Goal: Contribute content: Contribute content

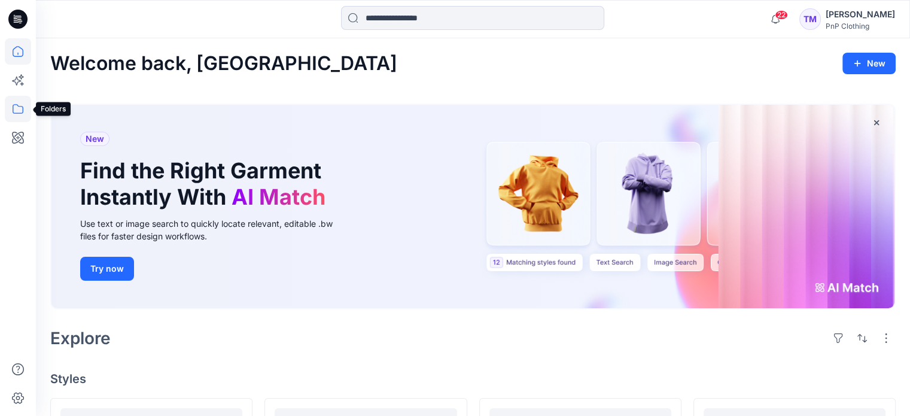
click at [17, 106] on icon at bounding box center [18, 109] width 26 height 26
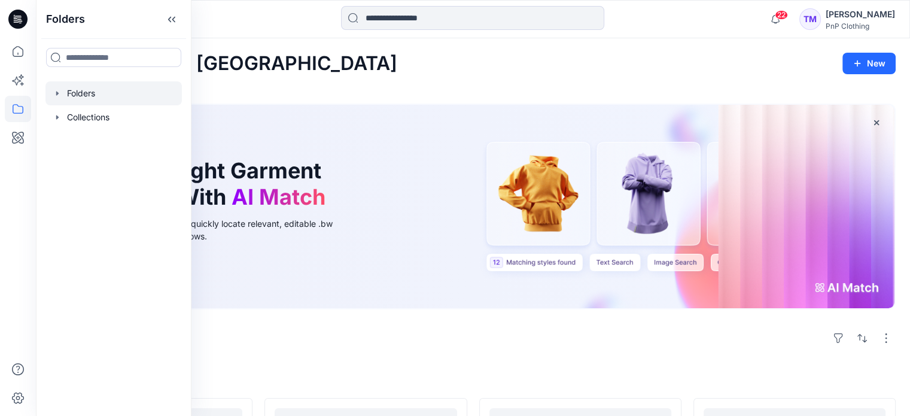
click at [85, 97] on div at bounding box center [113, 93] width 136 height 24
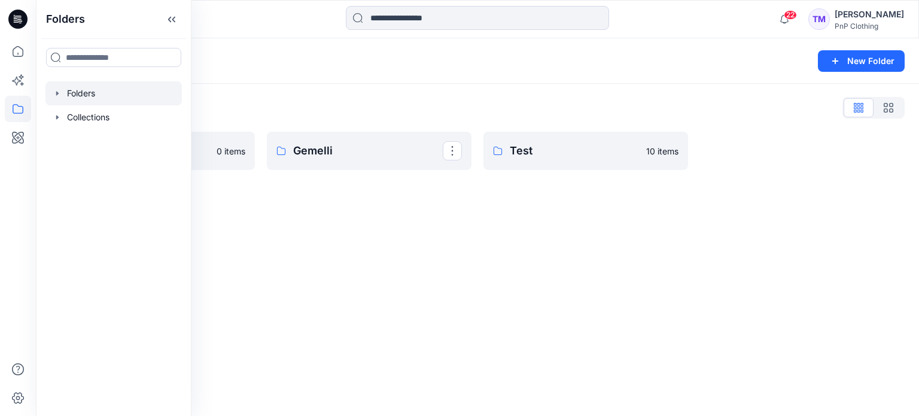
click at [424, 232] on div "Folders New Folder Folders List Fashion & Textiles 0 items Gemelli Test 10 items" at bounding box center [477, 226] width 883 height 377
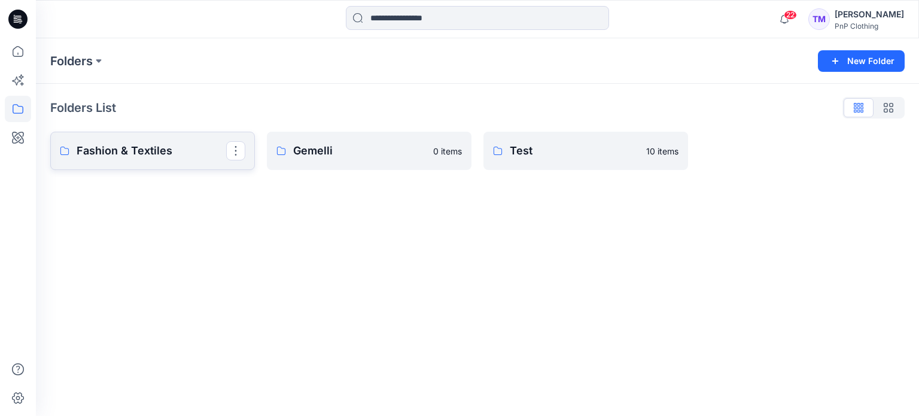
click at [188, 144] on p "Fashion & Textiles" at bounding box center [152, 150] width 150 height 17
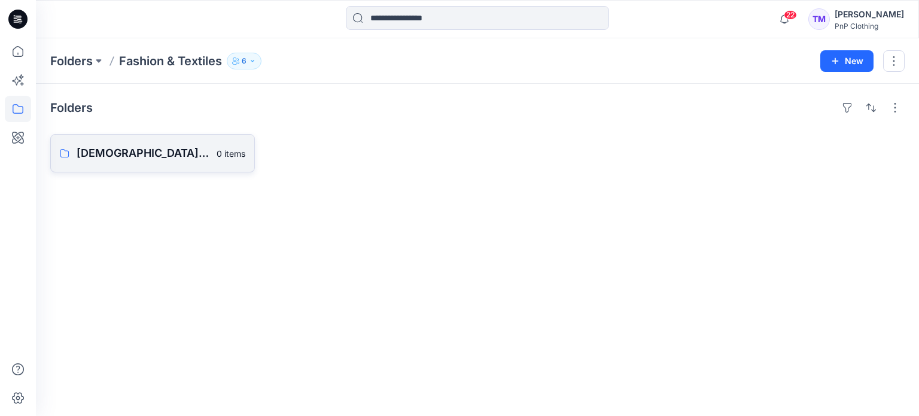
click at [142, 155] on p "[DEMOGRAPHIC_DATA] Outerwear" at bounding box center [143, 153] width 133 height 17
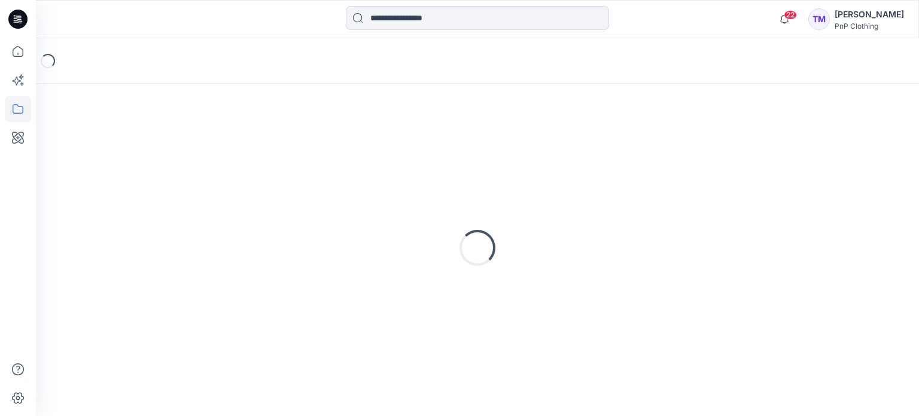
drag, startPoint x: 142, startPoint y: 155, endPoint x: 151, endPoint y: 154, distance: 9.1
click at [142, 153] on div "Loading..." at bounding box center [477, 247] width 854 height 299
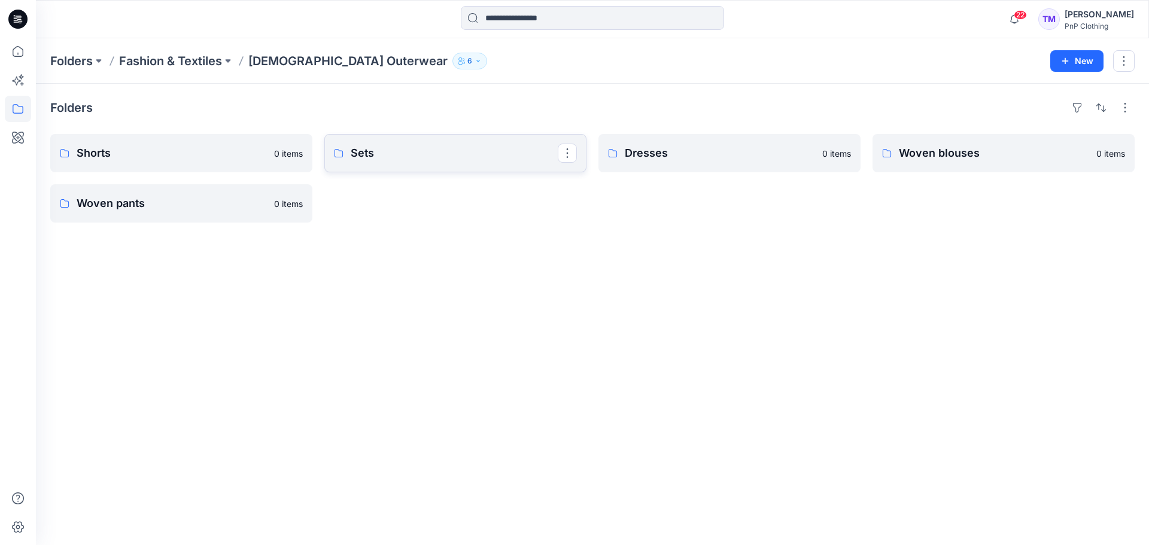
click at [398, 145] on p "Sets" at bounding box center [454, 153] width 207 height 17
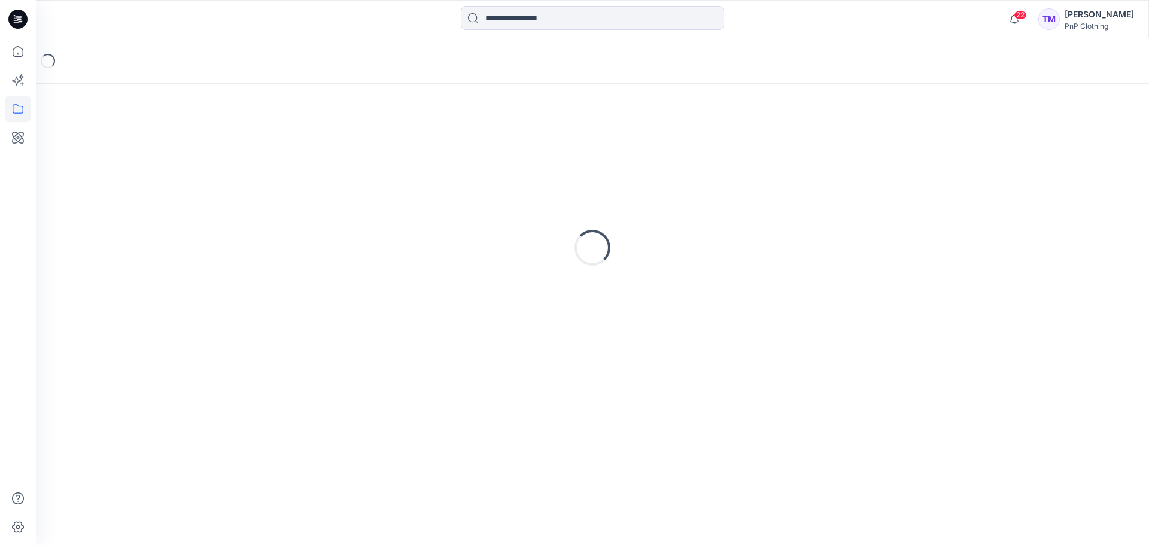
click at [398, 145] on div "Loading..." at bounding box center [592, 247] width 1084 height 299
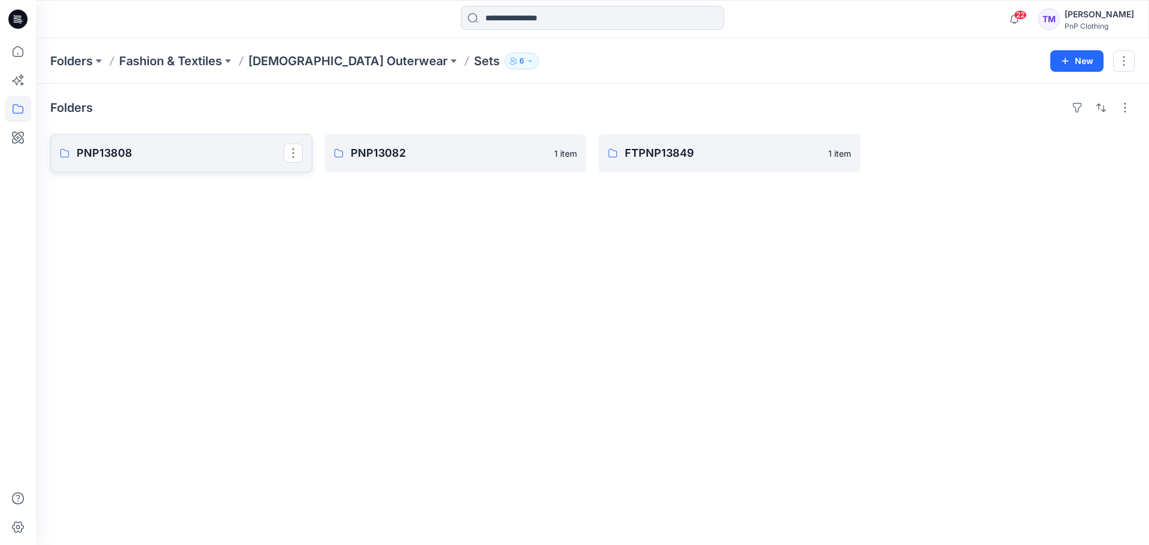
click at [141, 154] on p "PNP13808" at bounding box center [180, 153] width 207 height 17
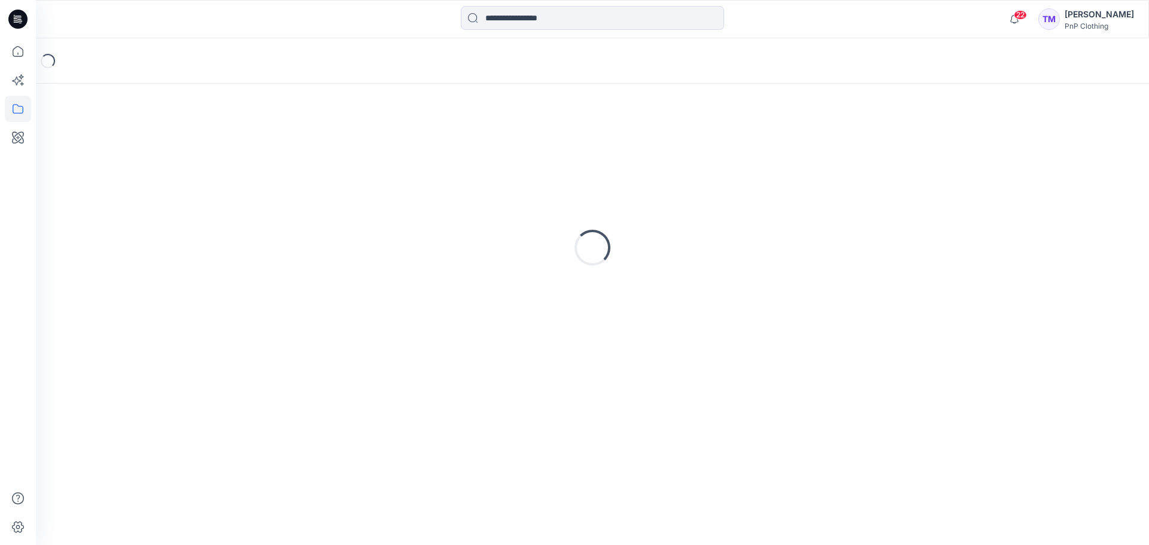
click at [141, 154] on div "Loading..." at bounding box center [592, 247] width 1084 height 299
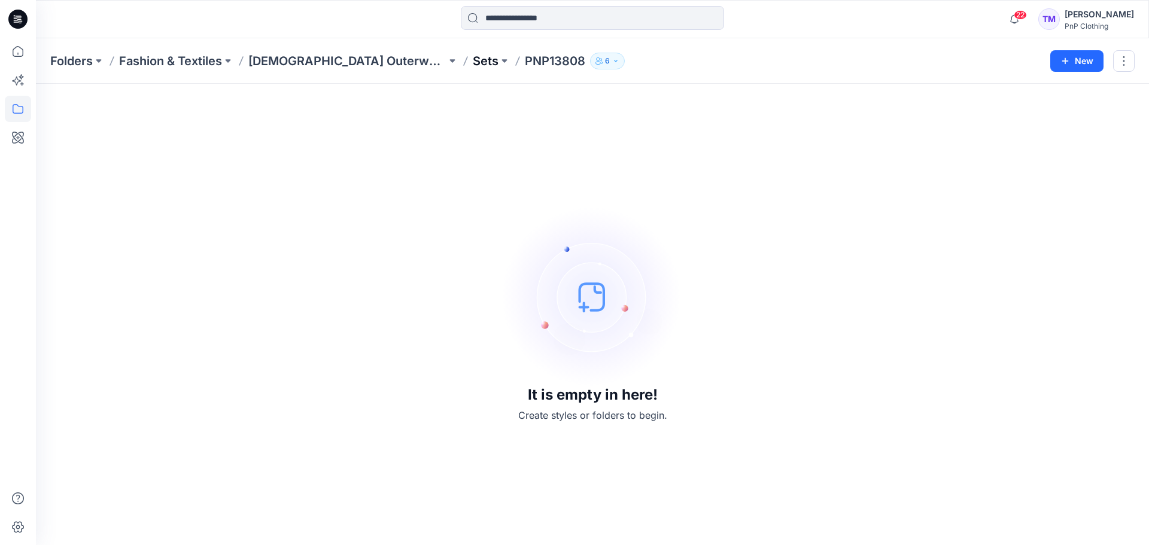
click at [473, 68] on p "Sets" at bounding box center [486, 61] width 26 height 17
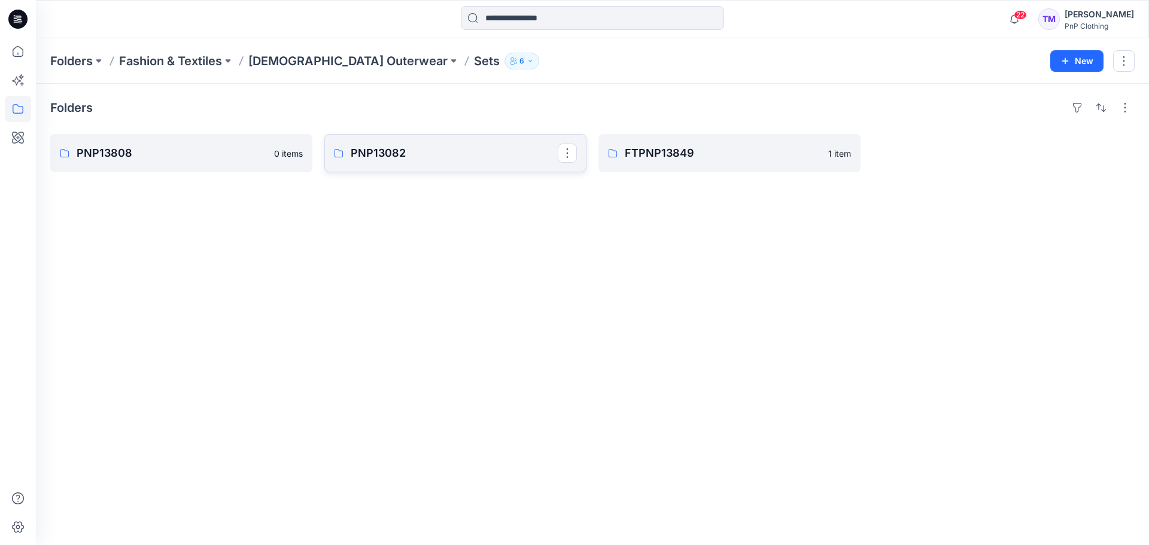
click at [348, 157] on link "PNP13082" at bounding box center [455, 153] width 262 height 38
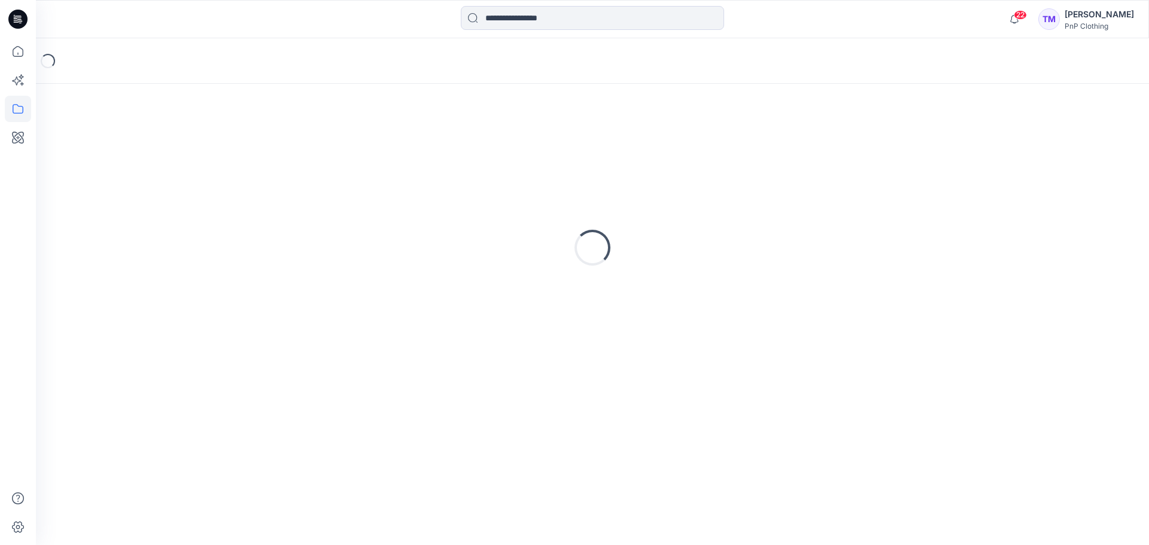
click at [349, 157] on div "Loading..." at bounding box center [592, 247] width 1084 height 299
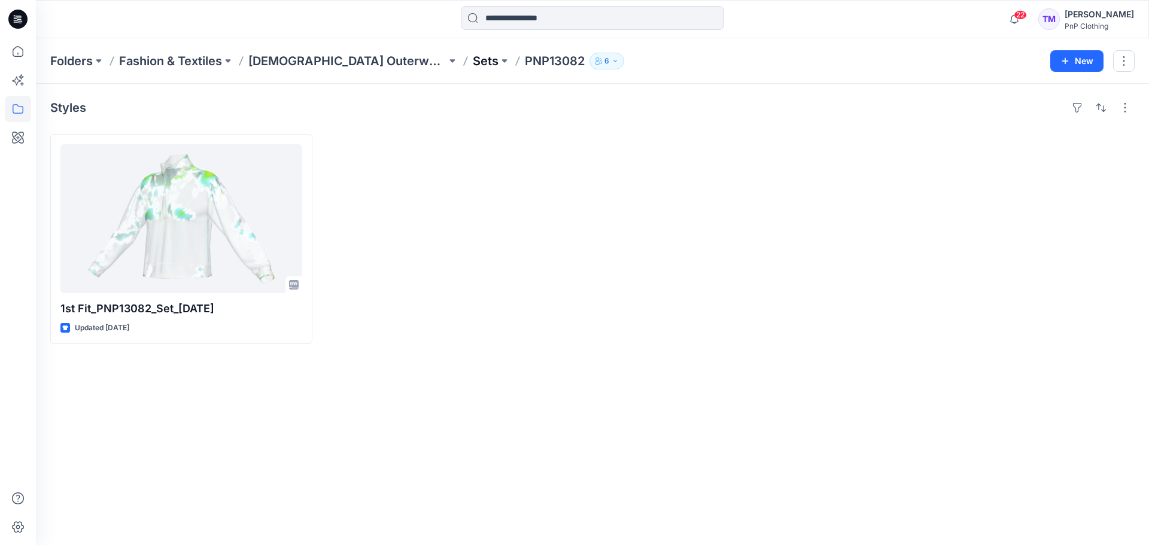
click at [473, 59] on p "Sets" at bounding box center [486, 61] width 26 height 17
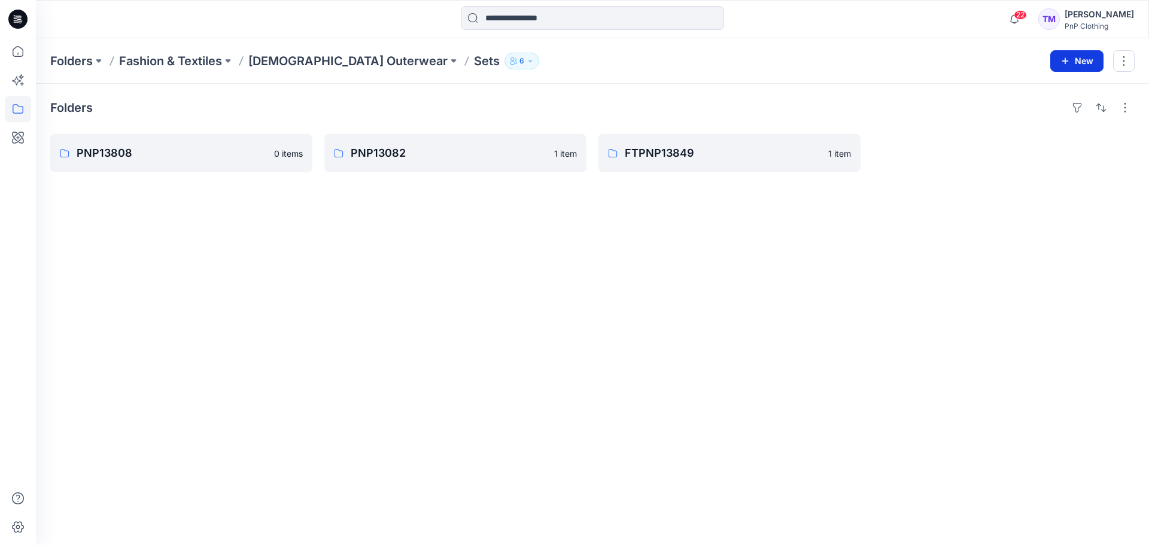
drag, startPoint x: 232, startPoint y: 227, endPoint x: 1086, endPoint y: 59, distance: 870.0
click at [918, 59] on button "New" at bounding box center [1076, 61] width 53 height 22
click at [918, 112] on p "New Folder" at bounding box center [1041, 114] width 44 height 13
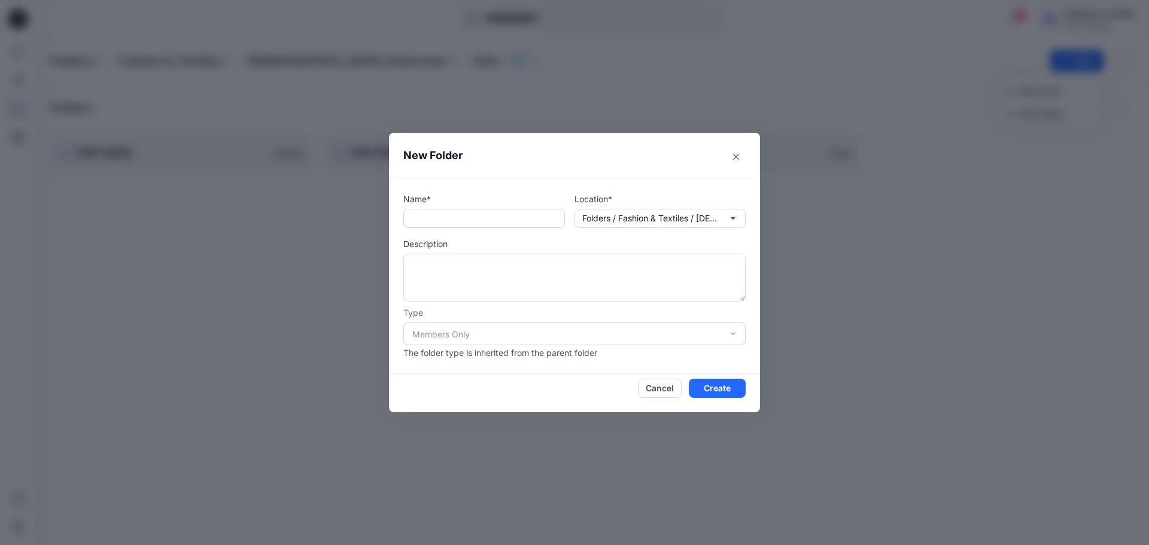
click at [489, 212] on input "text" at bounding box center [484, 218] width 162 height 19
type input "********"
click at [728, 384] on button "Create" at bounding box center [717, 388] width 57 height 19
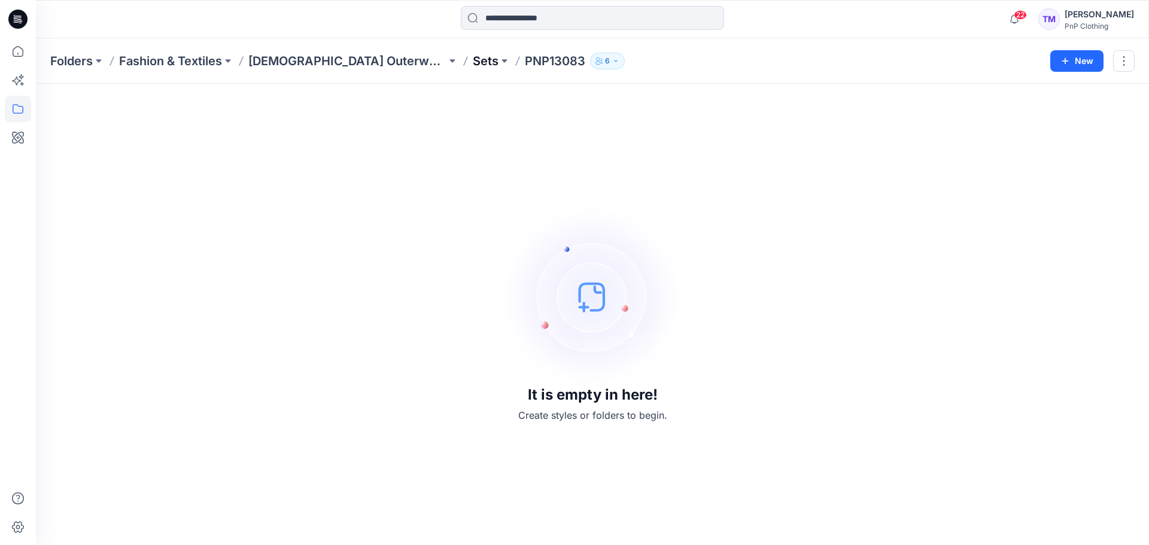
click at [473, 62] on p "Sets" at bounding box center [486, 61] width 26 height 17
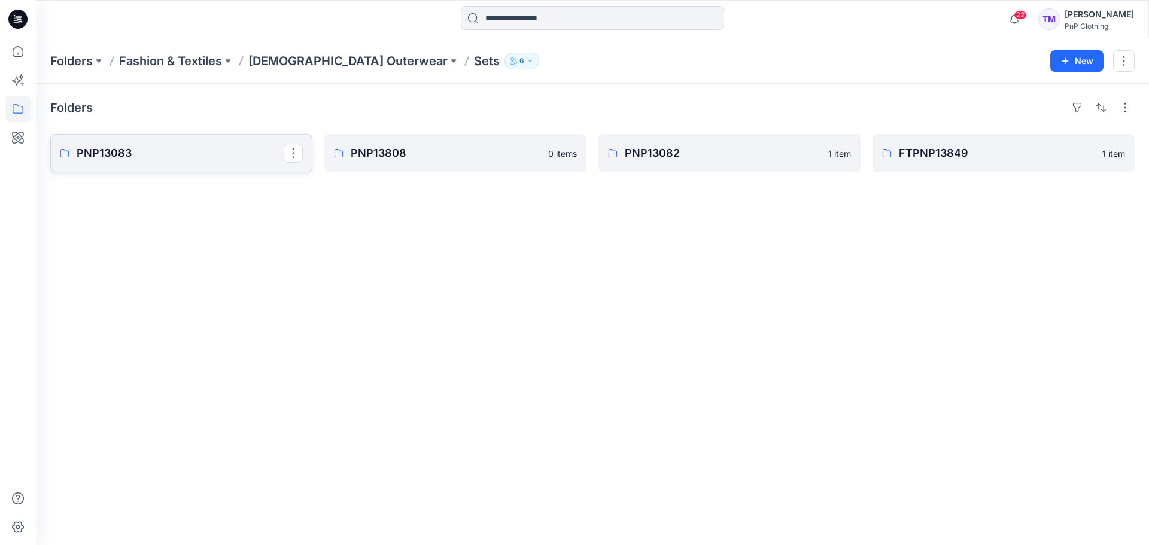
click at [191, 159] on p "PNP13083" at bounding box center [180, 153] width 207 height 17
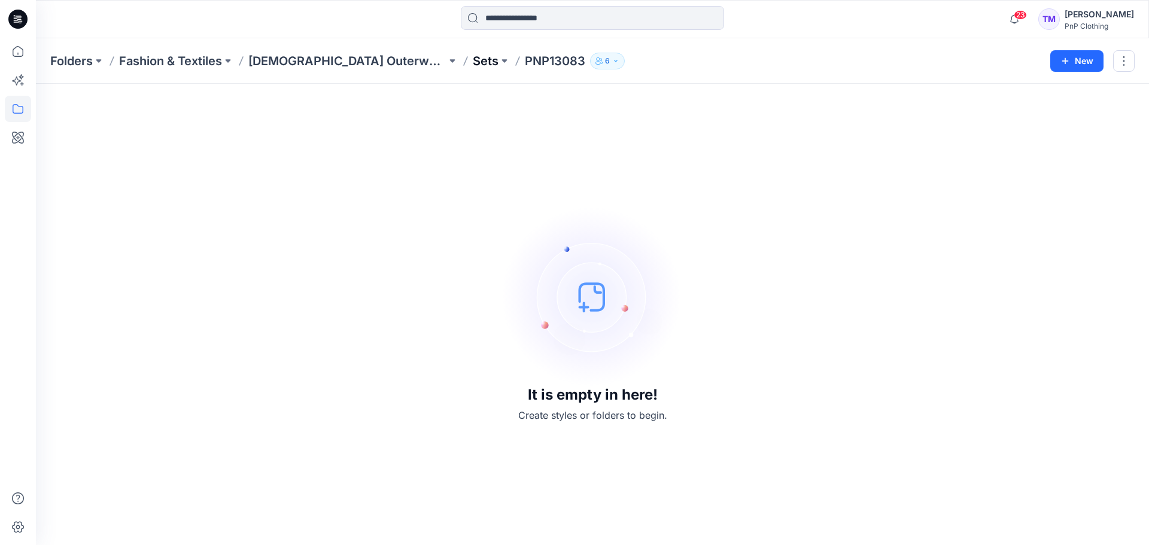
click at [473, 63] on p "Sets" at bounding box center [486, 61] width 26 height 17
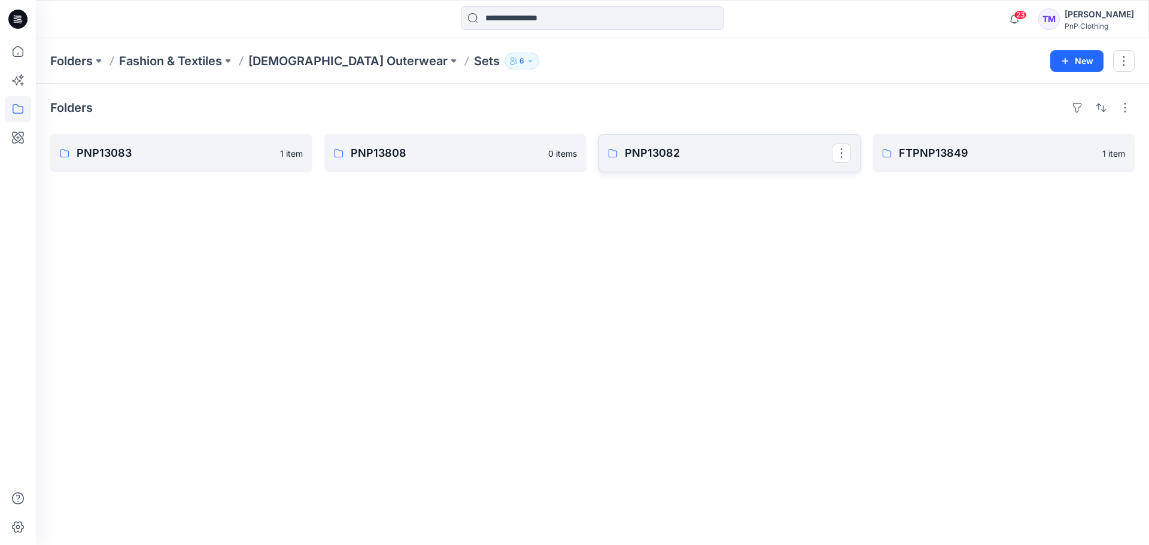
click at [679, 160] on p "PNP13082" at bounding box center [728, 153] width 207 height 17
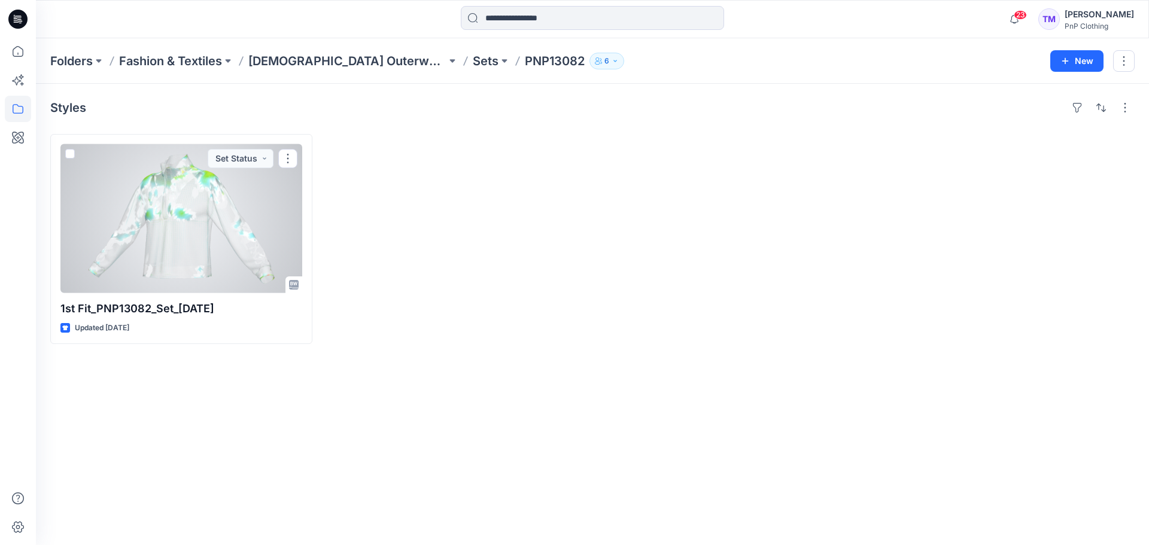
click at [207, 246] on div at bounding box center [181, 218] width 242 height 149
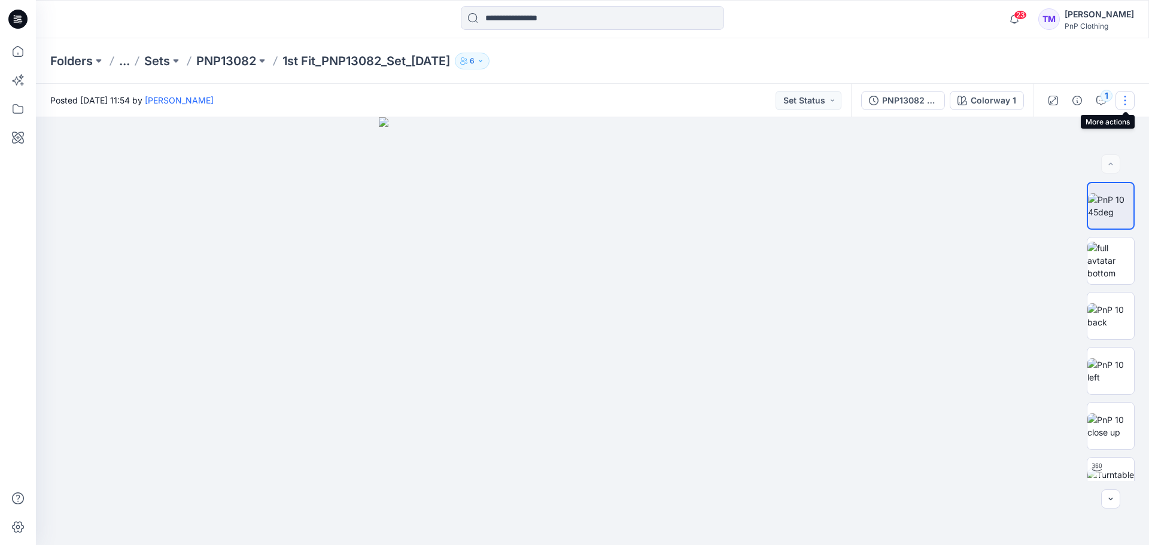
click at [918, 101] on button "button" at bounding box center [1124, 100] width 19 height 19
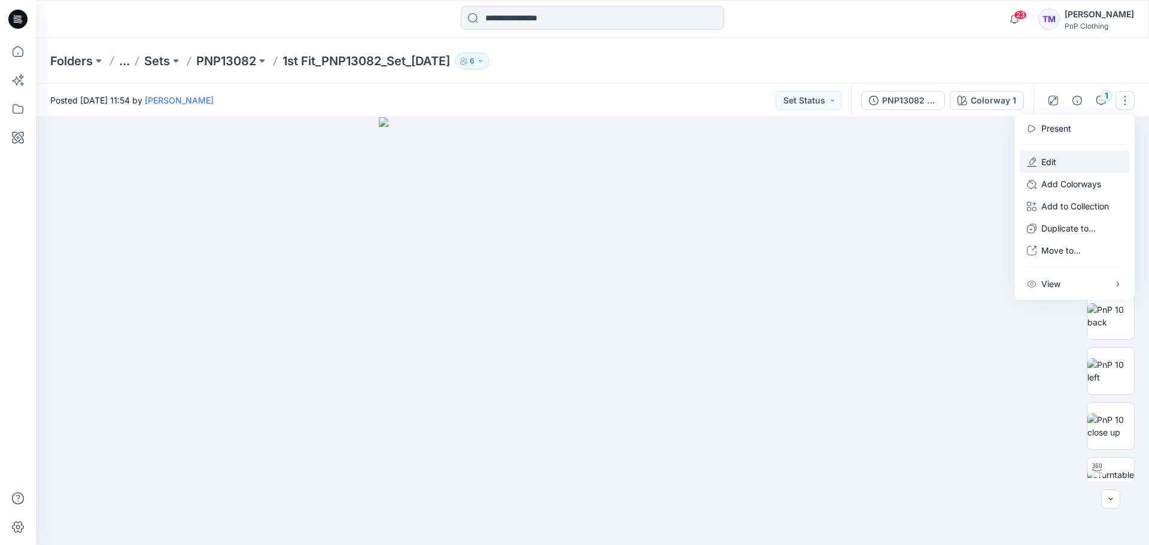
click at [918, 162] on p "Edit" at bounding box center [1048, 162] width 15 height 13
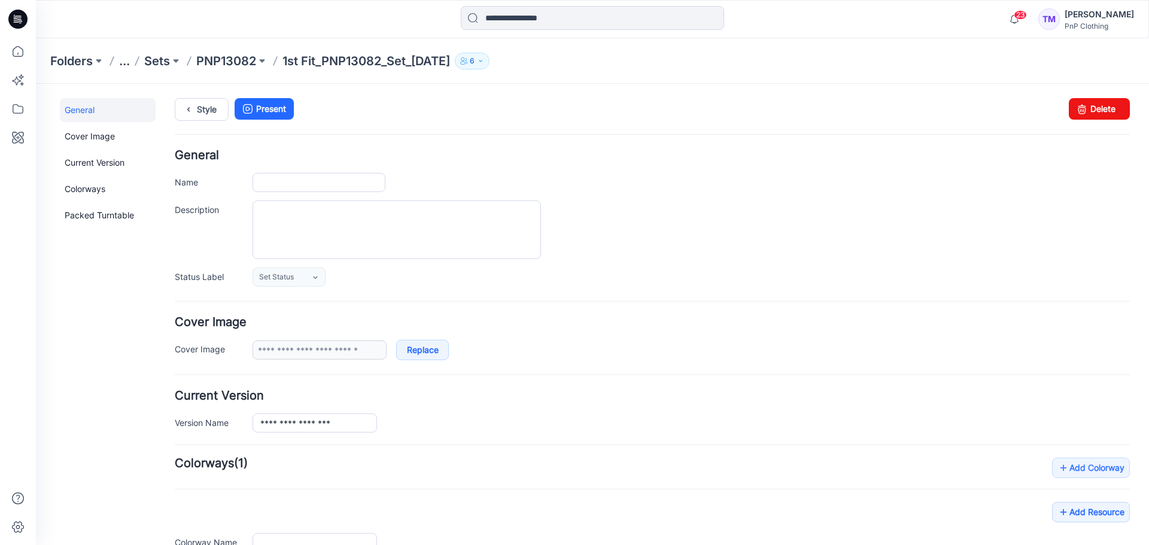
type input "**********"
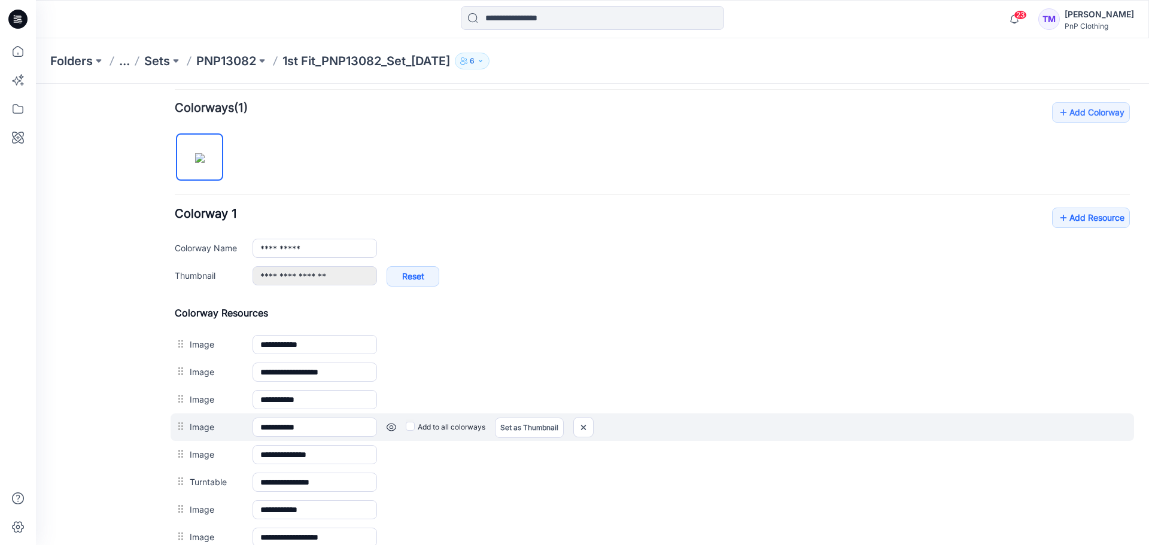
scroll to position [358, 0]
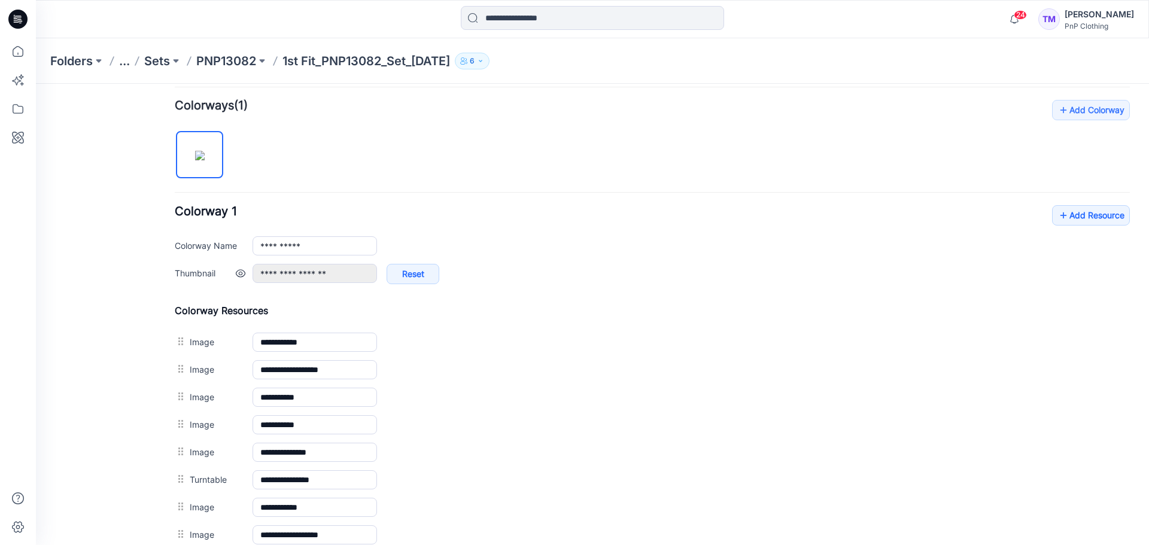
click at [240, 273] on link at bounding box center [241, 274] width 10 height 10
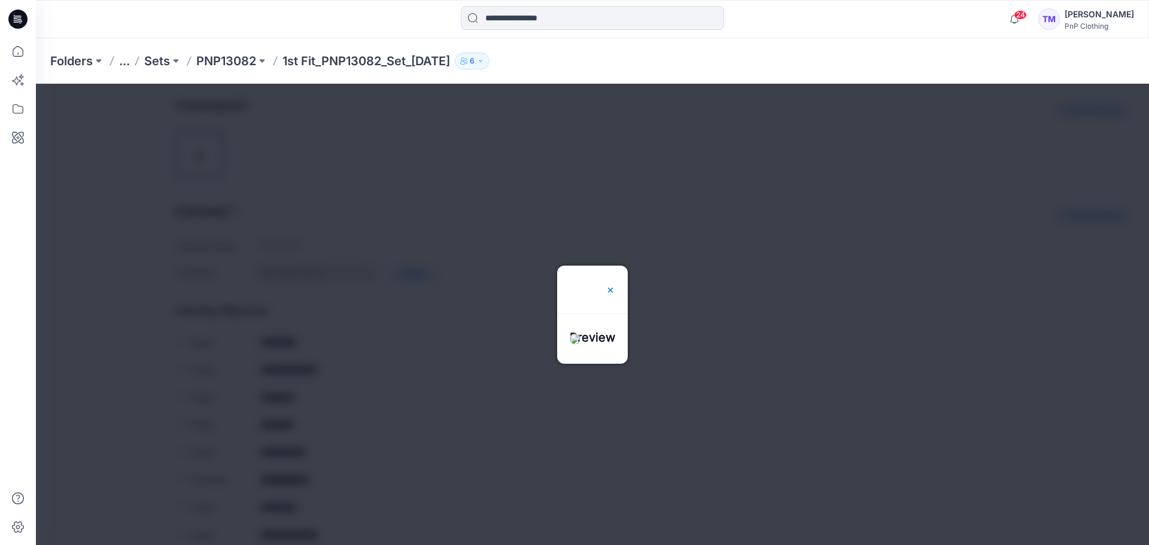
click at [615, 285] on img at bounding box center [610, 290] width 10 height 10
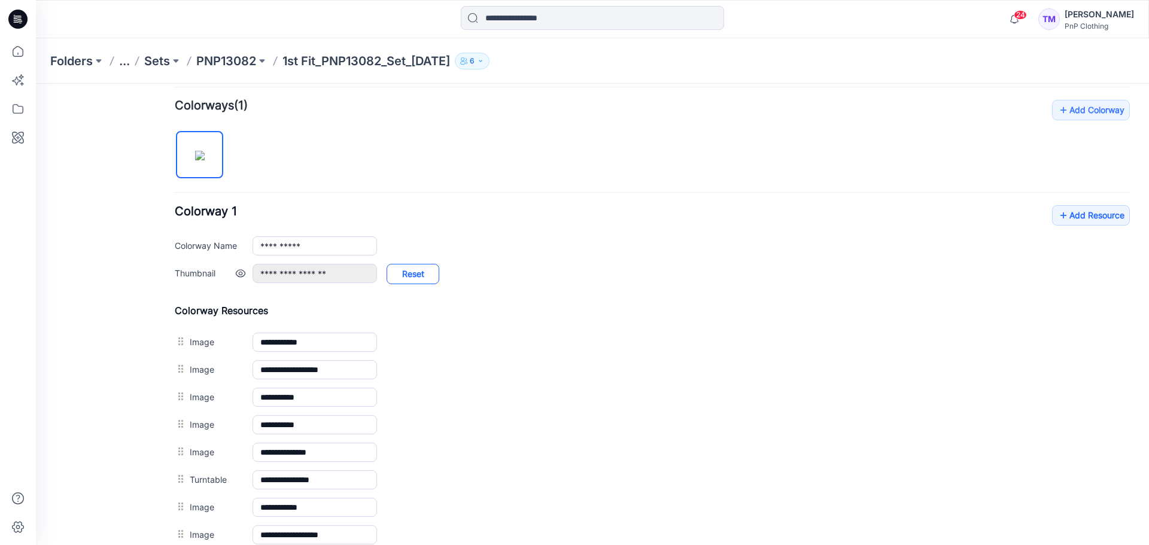
click at [423, 270] on link "Reset" at bounding box center [412, 274] width 53 height 20
click at [251, 60] on p "PNP13082" at bounding box center [226, 61] width 60 height 17
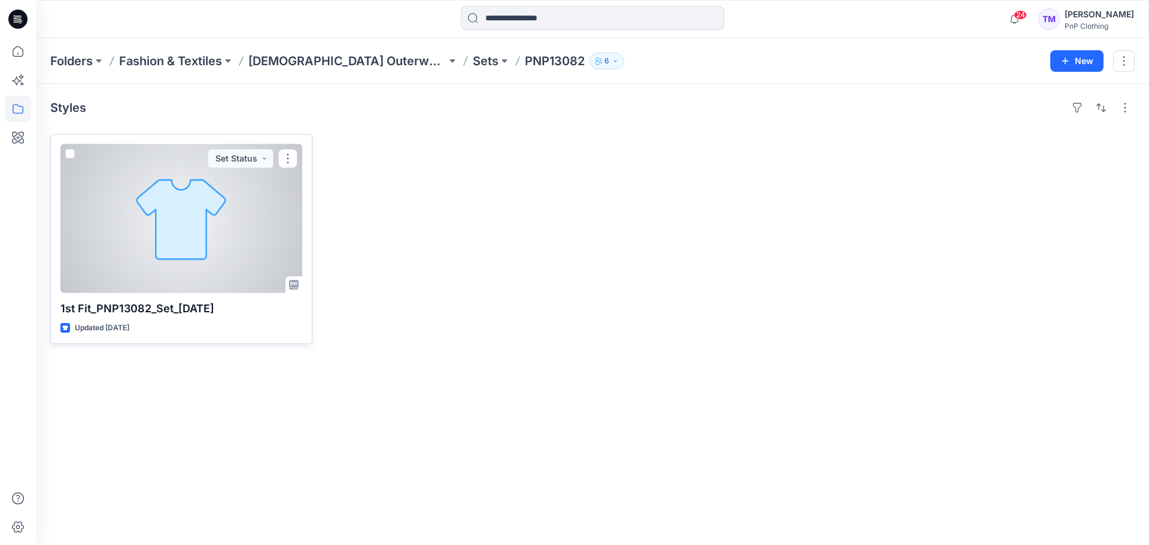
click at [151, 223] on div at bounding box center [181, 218] width 242 height 149
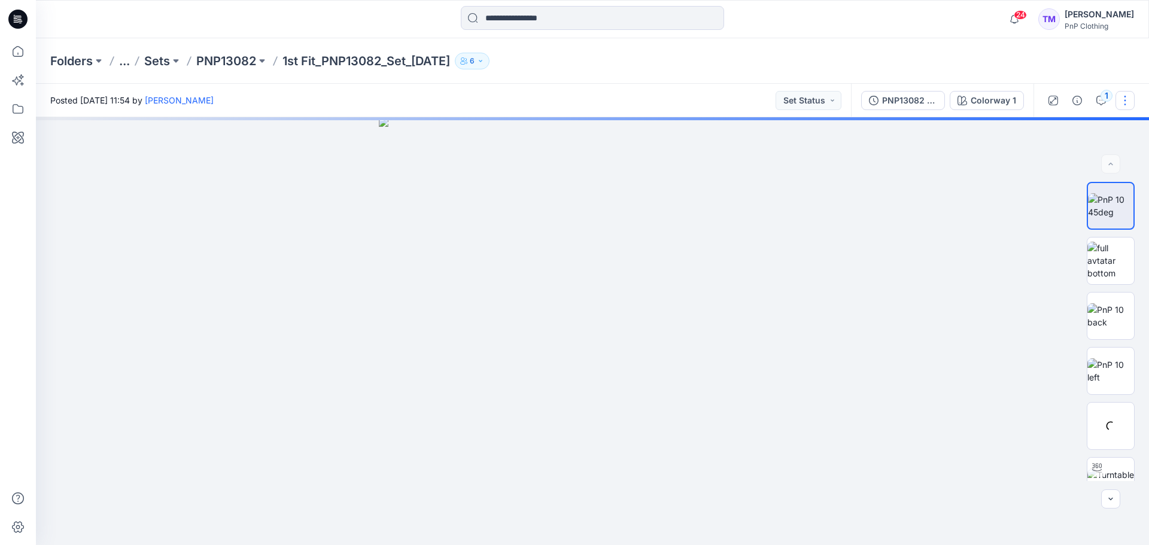
click at [1126, 100] on button "button" at bounding box center [1124, 100] width 19 height 19
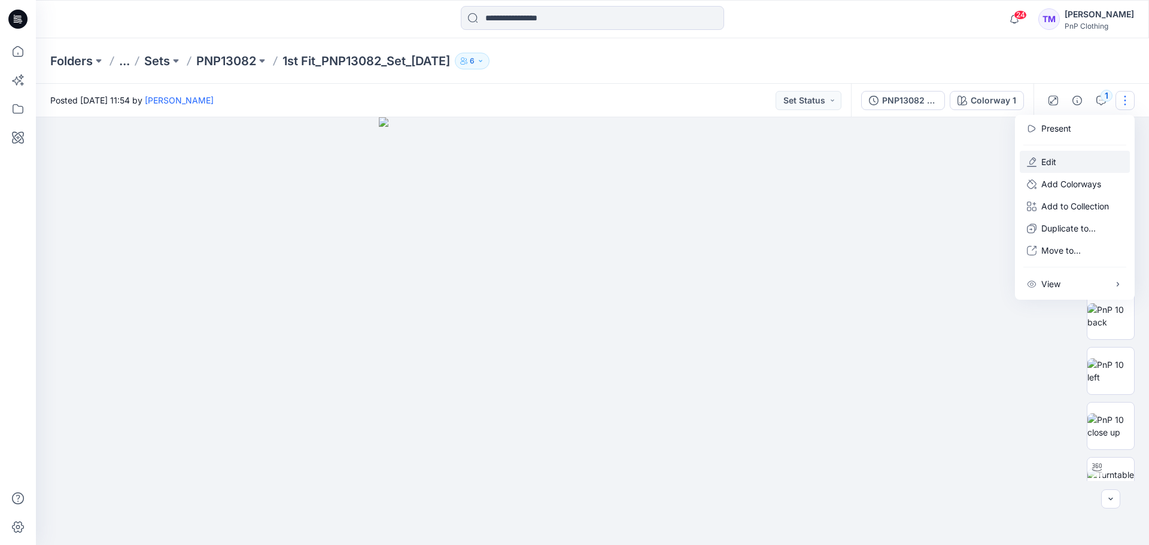
click at [1036, 165] on button "Edit" at bounding box center [1074, 162] width 110 height 22
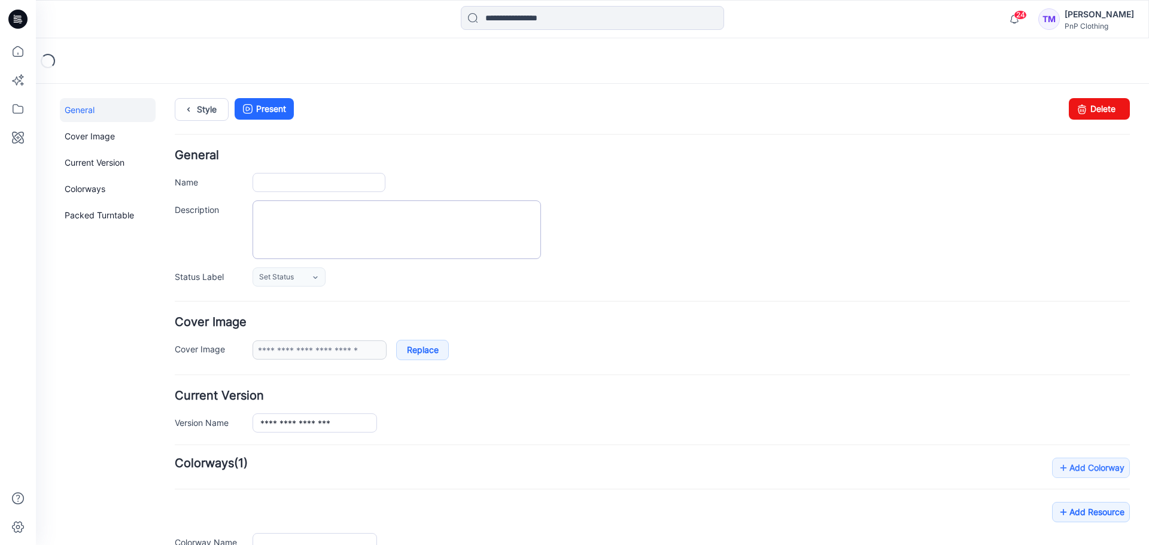
type input "**********"
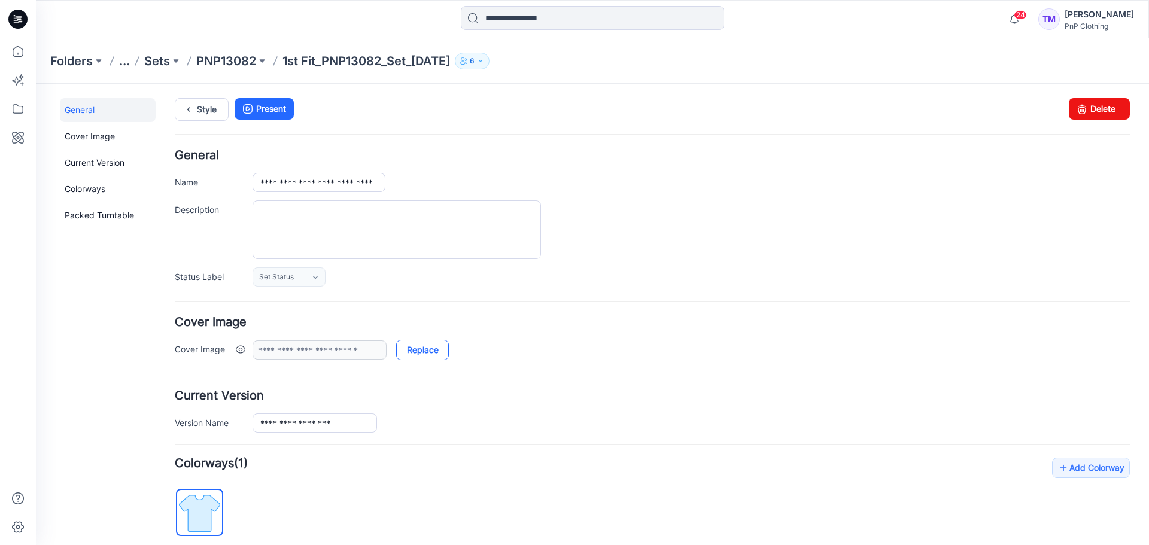
click at [431, 352] on link "Replace" at bounding box center [422, 350] width 53 height 20
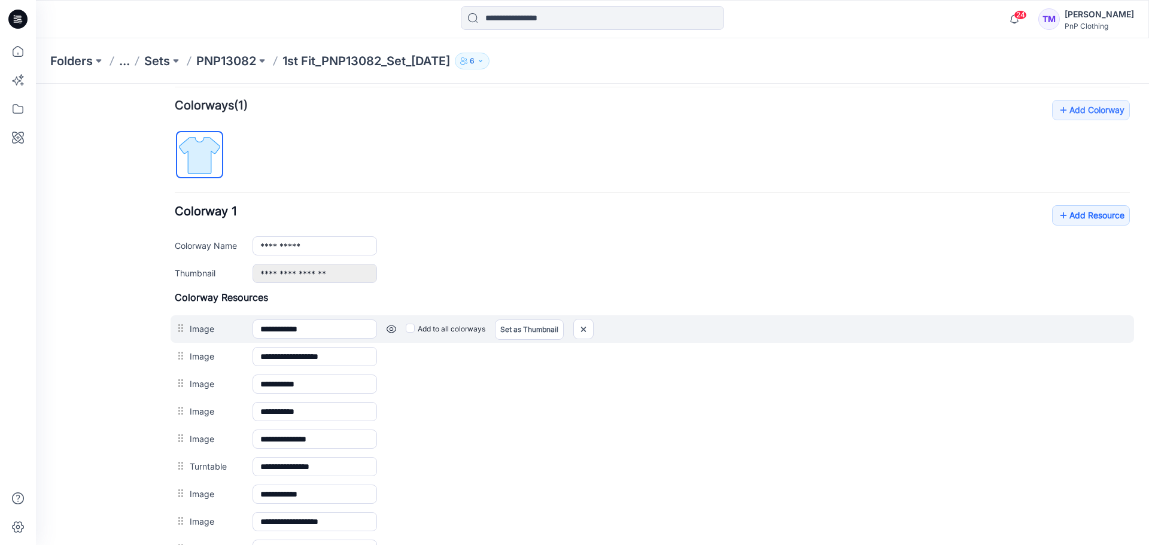
scroll to position [358, 0]
click at [542, 332] on link "Set as Thumbnail" at bounding box center [529, 329] width 69 height 20
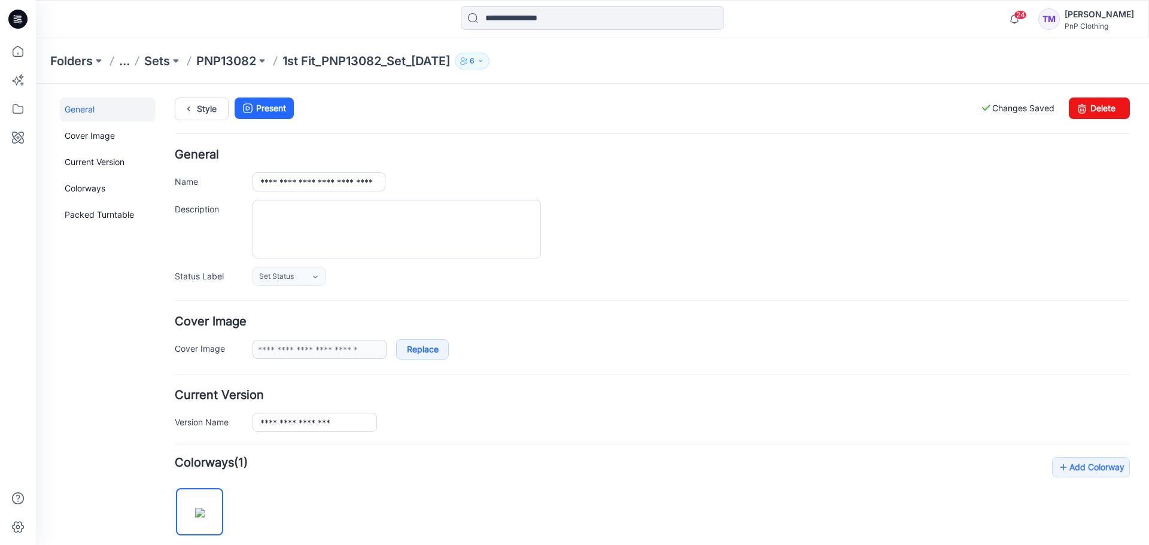
scroll to position [0, 0]
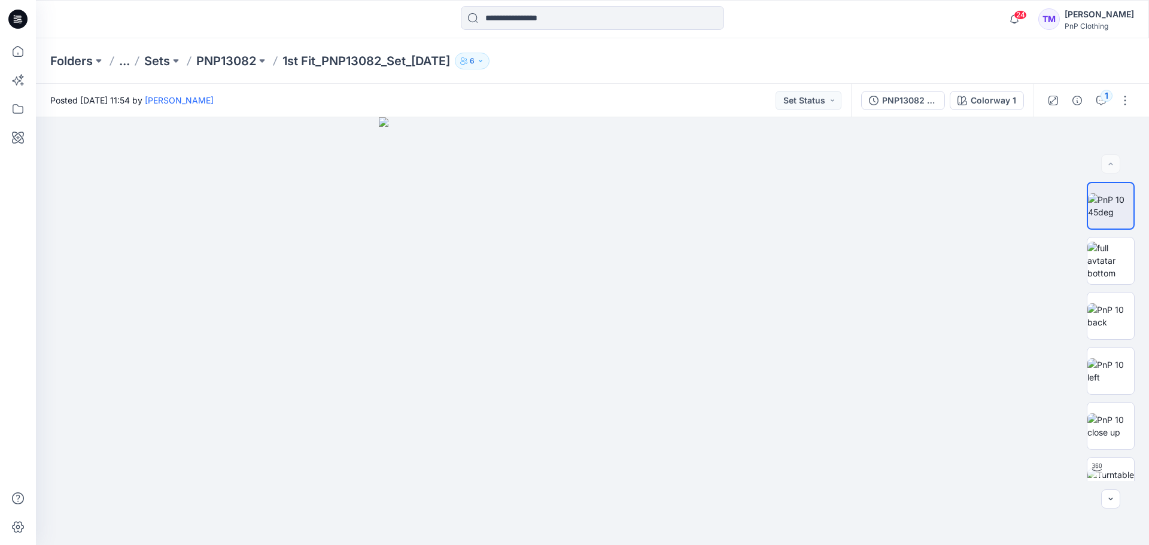
click at [224, 62] on p "PNP13082" at bounding box center [226, 61] width 60 height 17
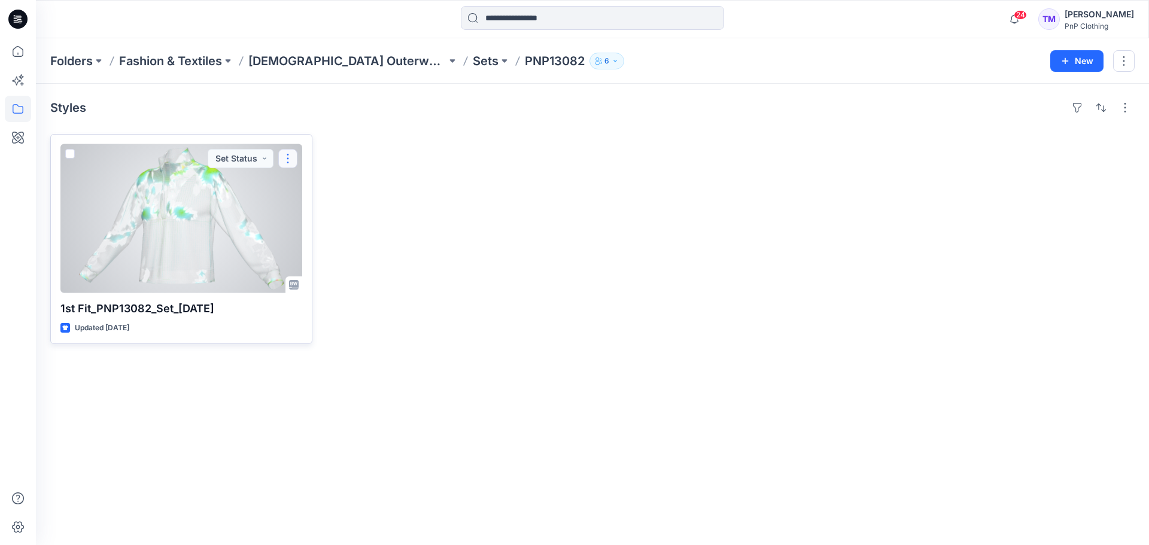
click at [290, 156] on button "button" at bounding box center [287, 158] width 19 height 19
click at [339, 188] on button "Edit" at bounding box center [345, 186] width 129 height 22
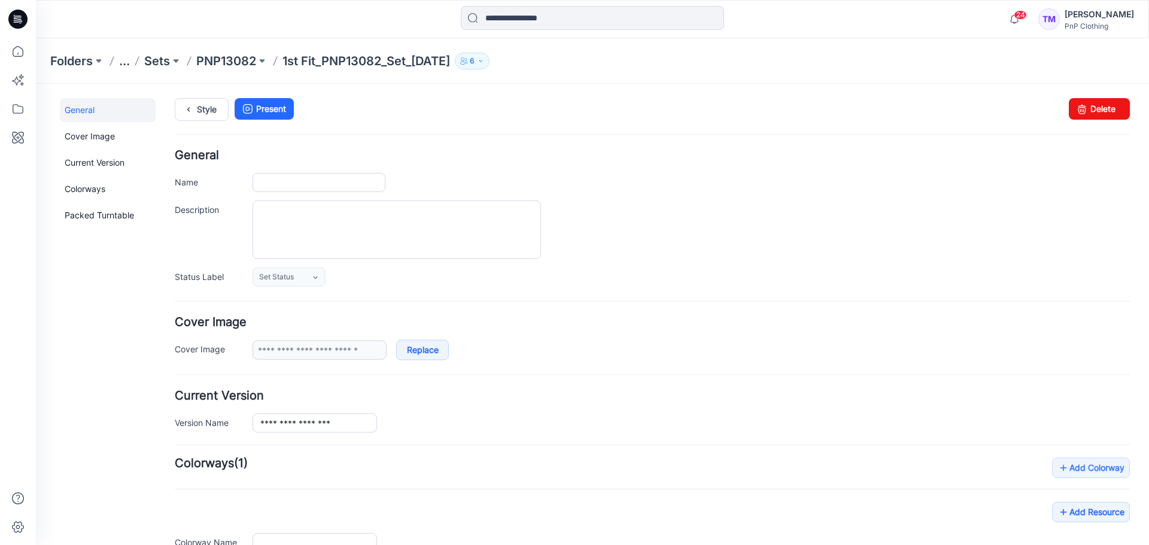
type input "**********"
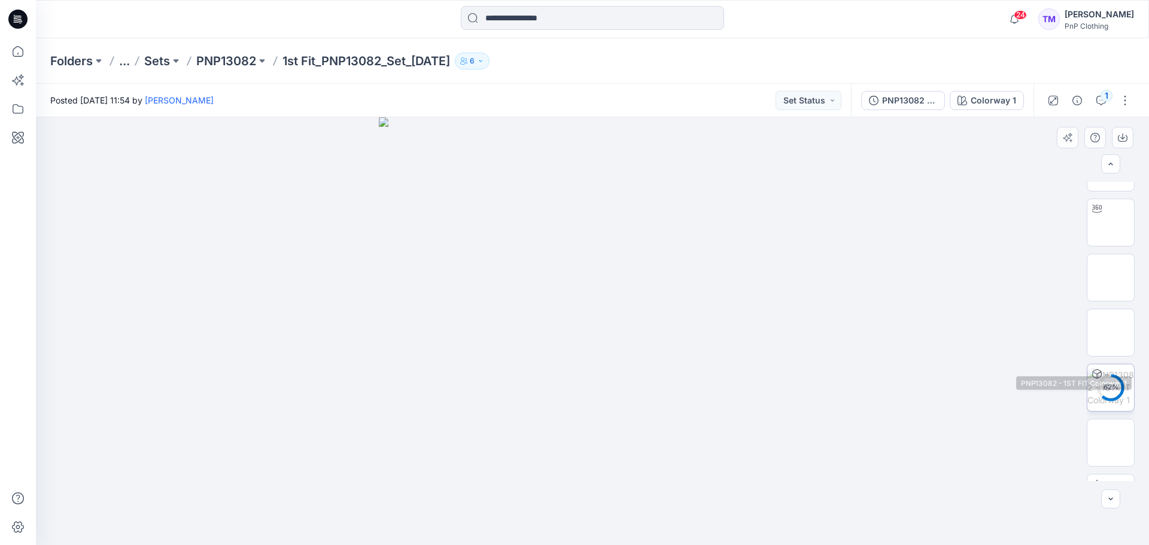
scroll to position [629, 0]
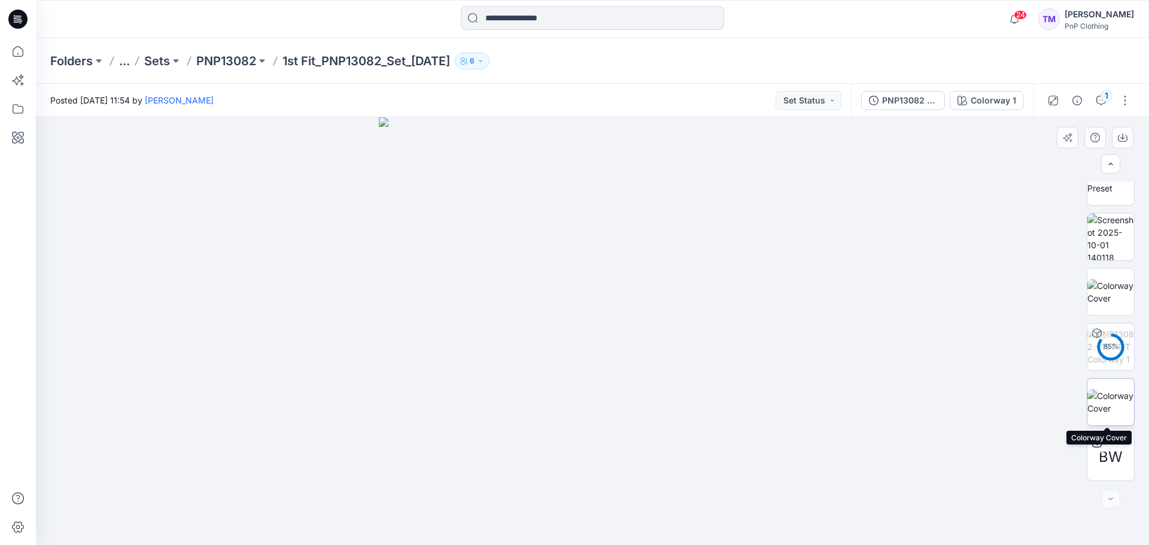
click at [1104, 404] on img at bounding box center [1110, 401] width 47 height 25
click at [1126, 100] on button "button" at bounding box center [1124, 100] width 19 height 19
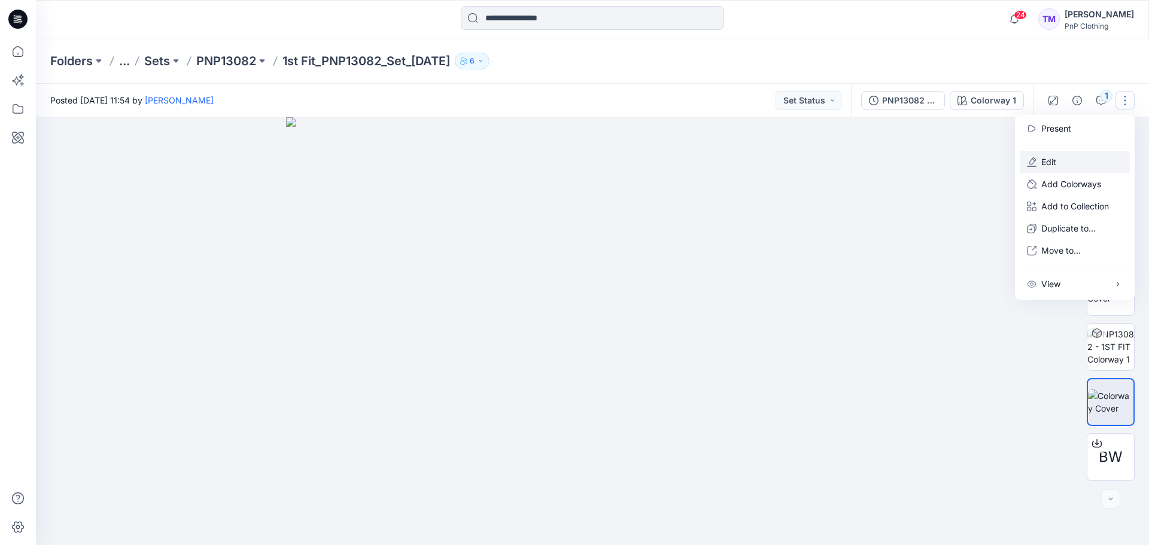
click at [1045, 164] on p "Edit" at bounding box center [1048, 162] width 15 height 13
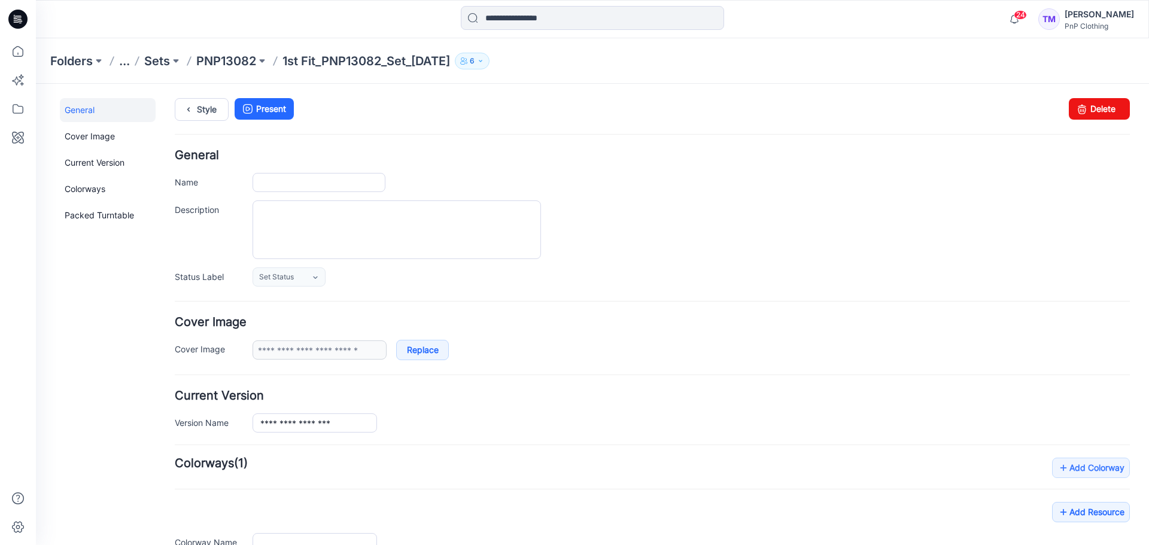
type input "**********"
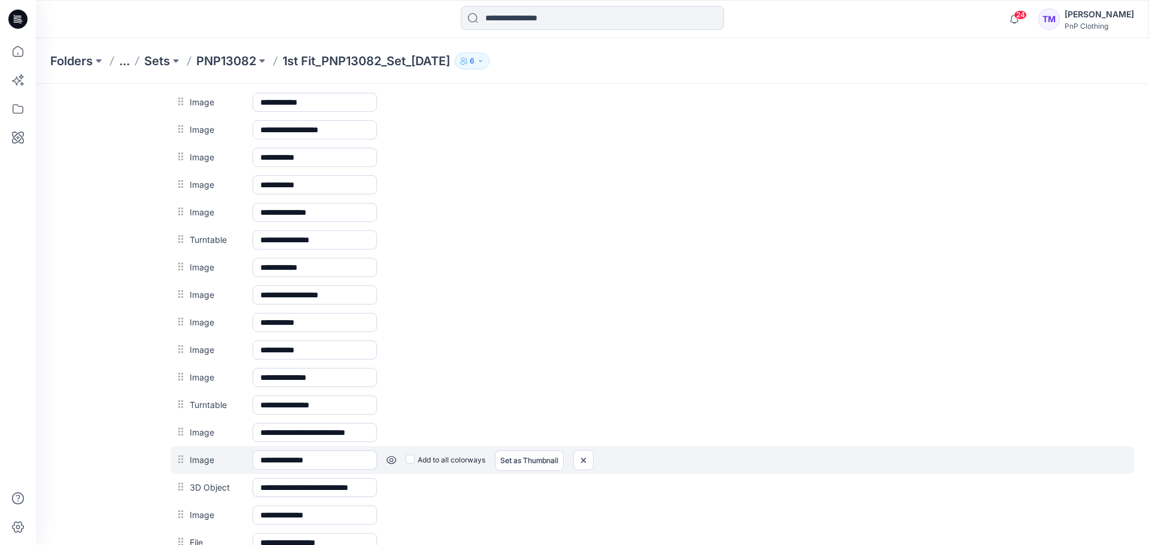
scroll to position [598, 0]
click at [391, 459] on link at bounding box center [391, 460] width 10 height 10
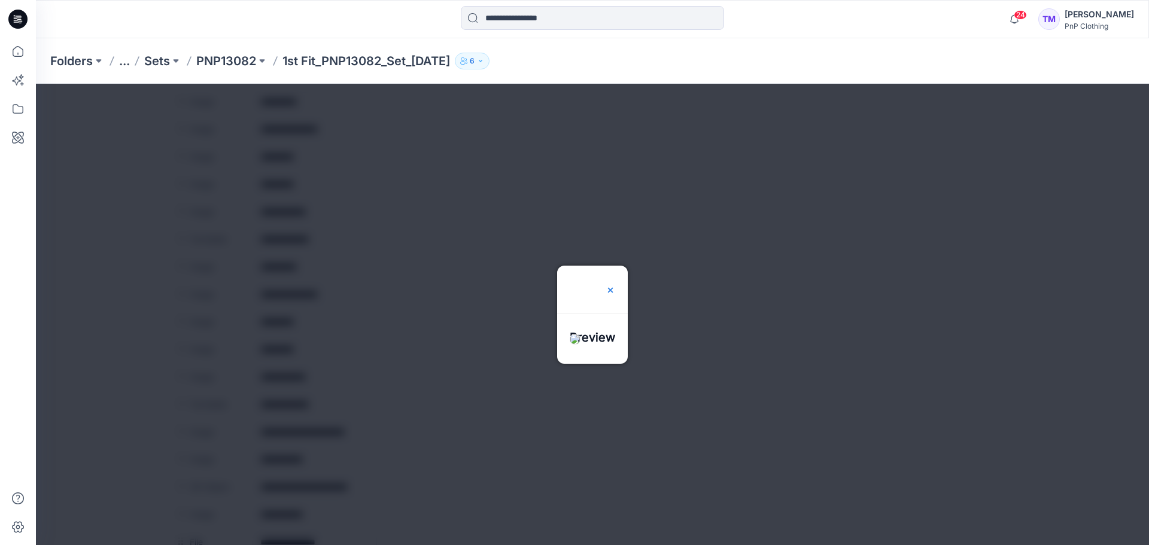
click at [615, 285] on img at bounding box center [610, 290] width 10 height 10
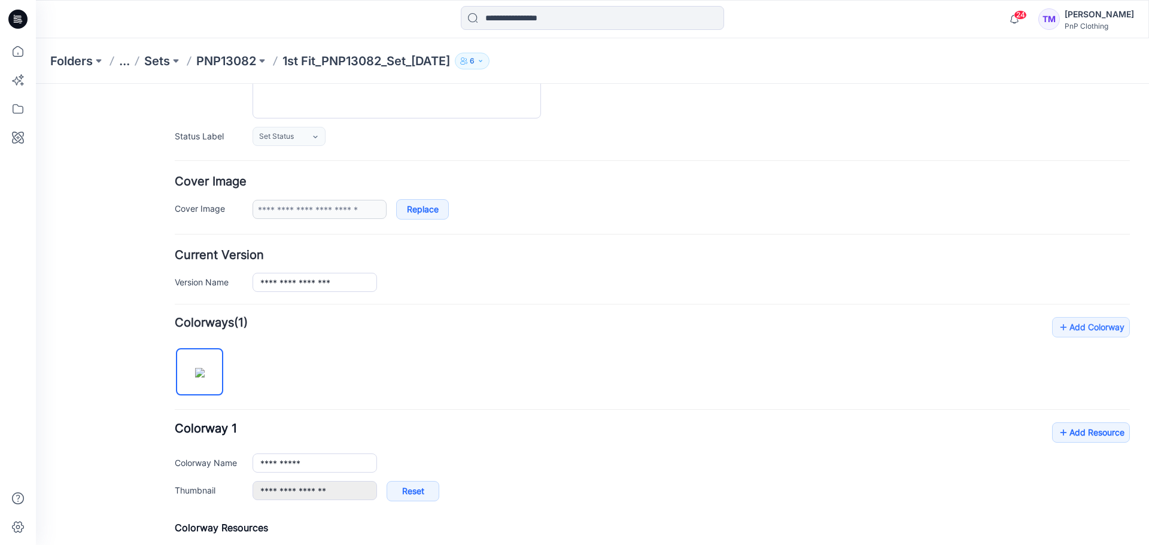
scroll to position [0, 0]
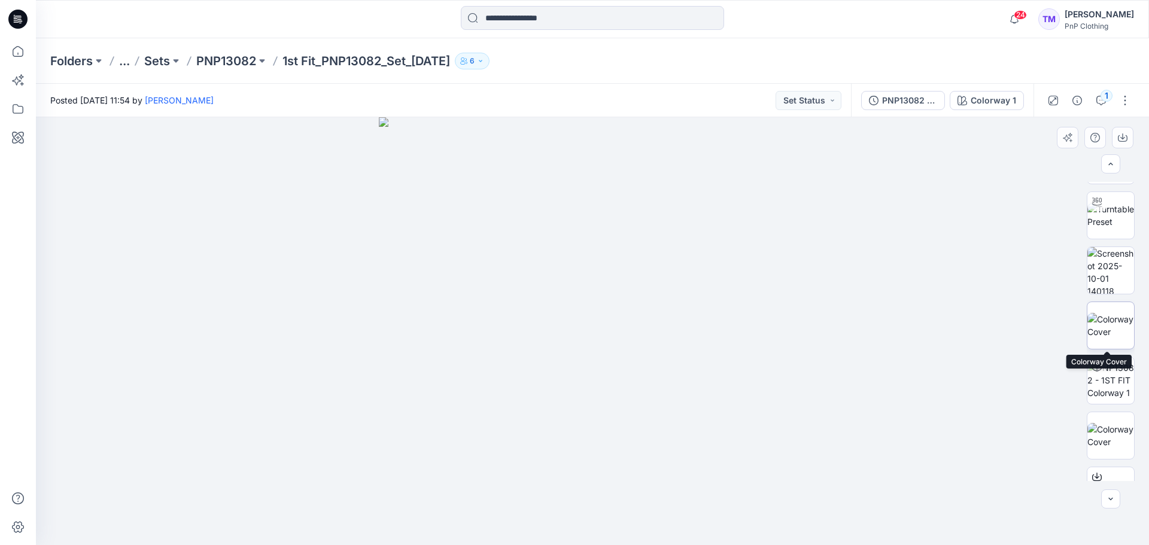
scroll to position [596, 0]
click at [1110, 434] on img at bounding box center [1110, 434] width 47 height 25
click at [1106, 335] on img at bounding box center [1110, 324] width 47 height 25
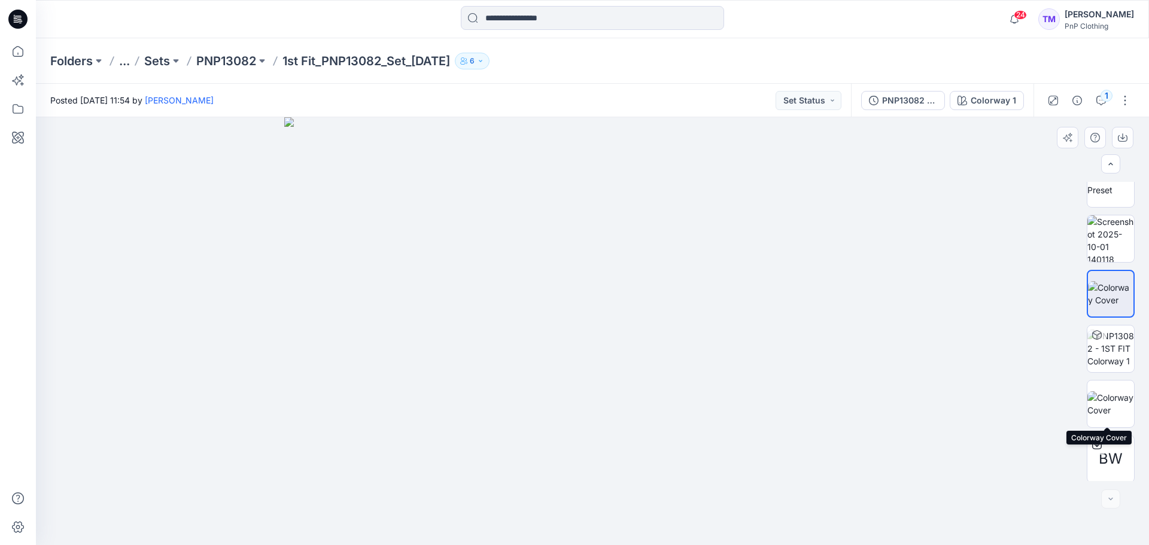
scroll to position [629, 0]
click at [1119, 100] on button "button" at bounding box center [1124, 100] width 19 height 19
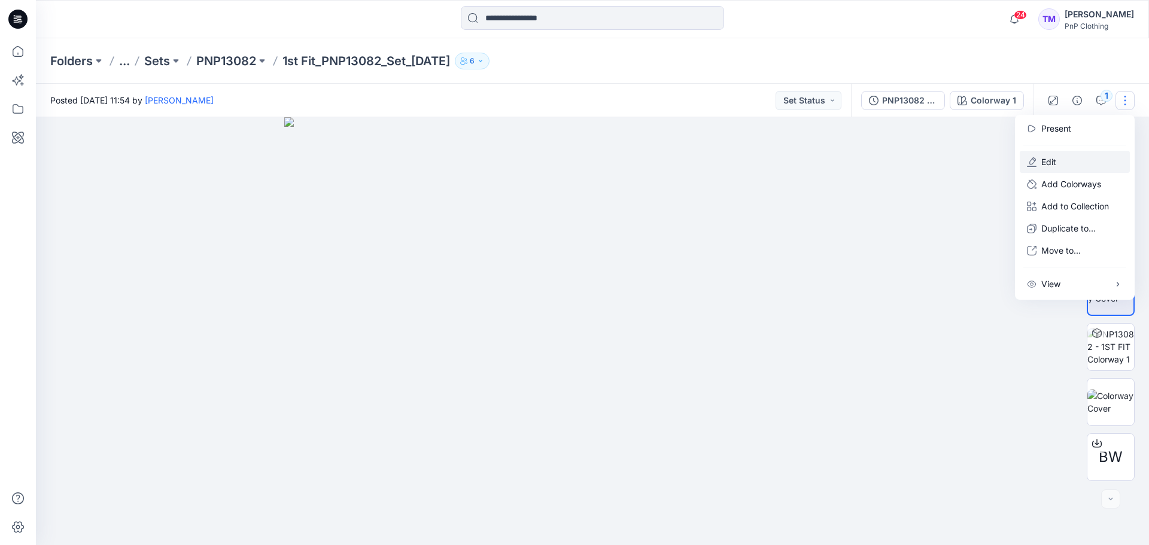
click at [1047, 161] on p "Edit" at bounding box center [1048, 162] width 15 height 13
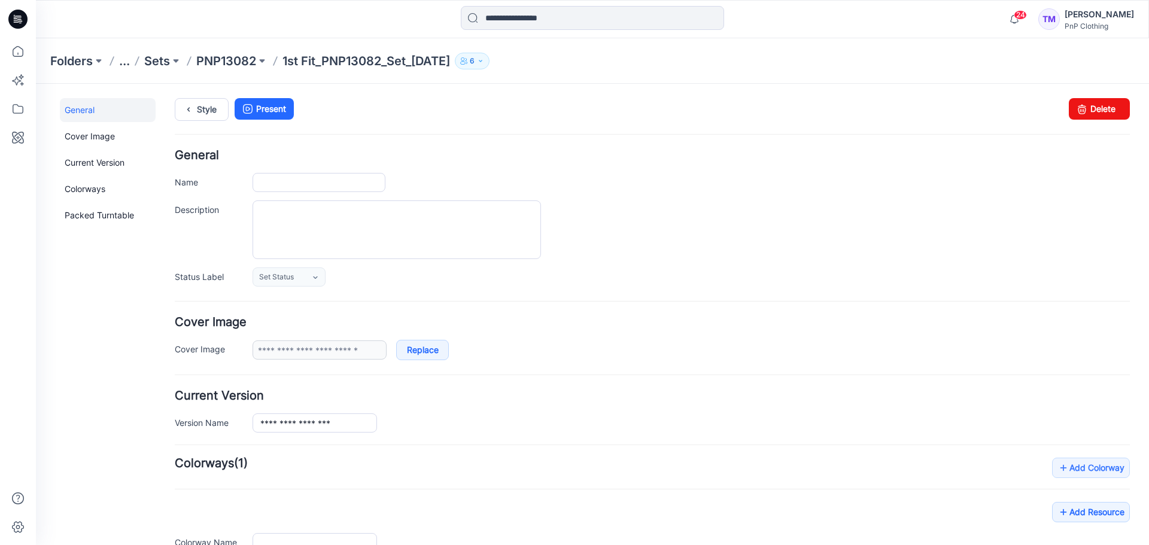
type input "**********"
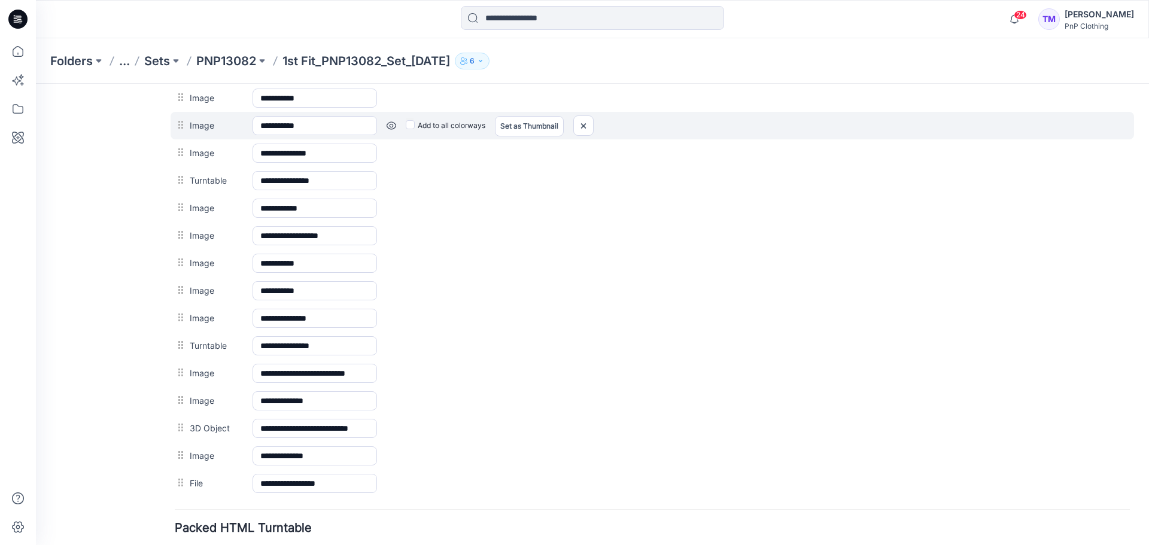
scroll to position [657, 0]
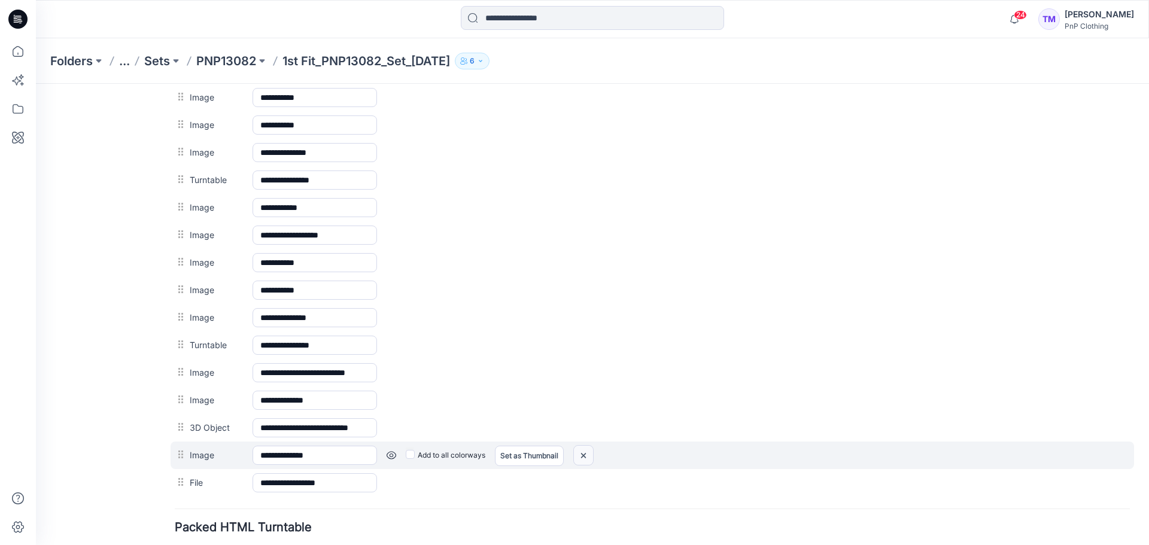
click at [587, 456] on img at bounding box center [583, 456] width 19 height 20
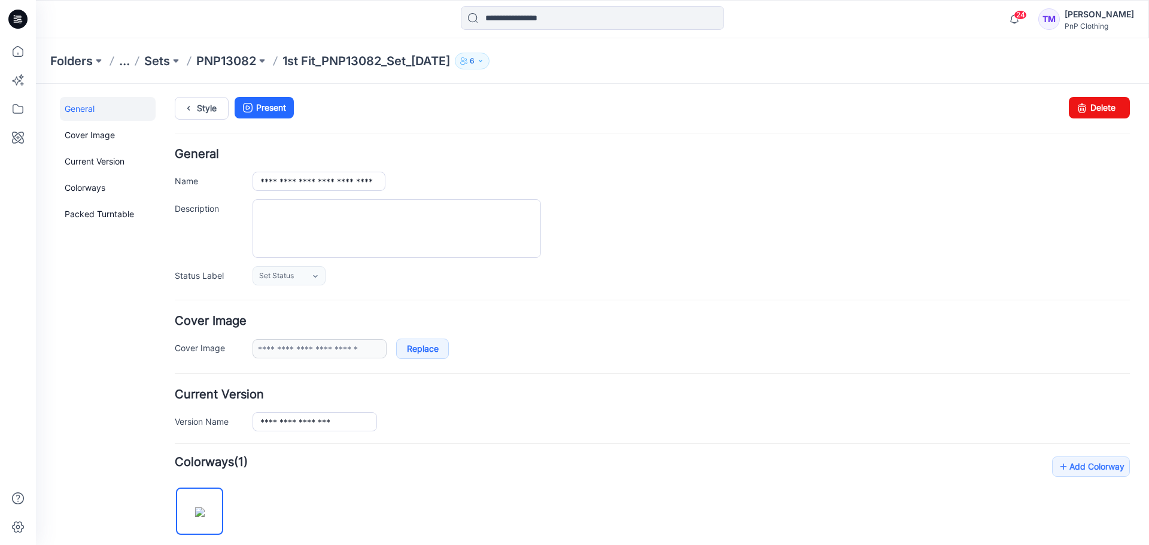
scroll to position [1, 0]
click at [235, 51] on div "Folders ... Sets PNP13082 1st Fit_PNP13082_Set_01.10.25 6" at bounding box center [592, 60] width 1113 height 45
click at [231, 56] on p "PNP13082" at bounding box center [226, 61] width 60 height 17
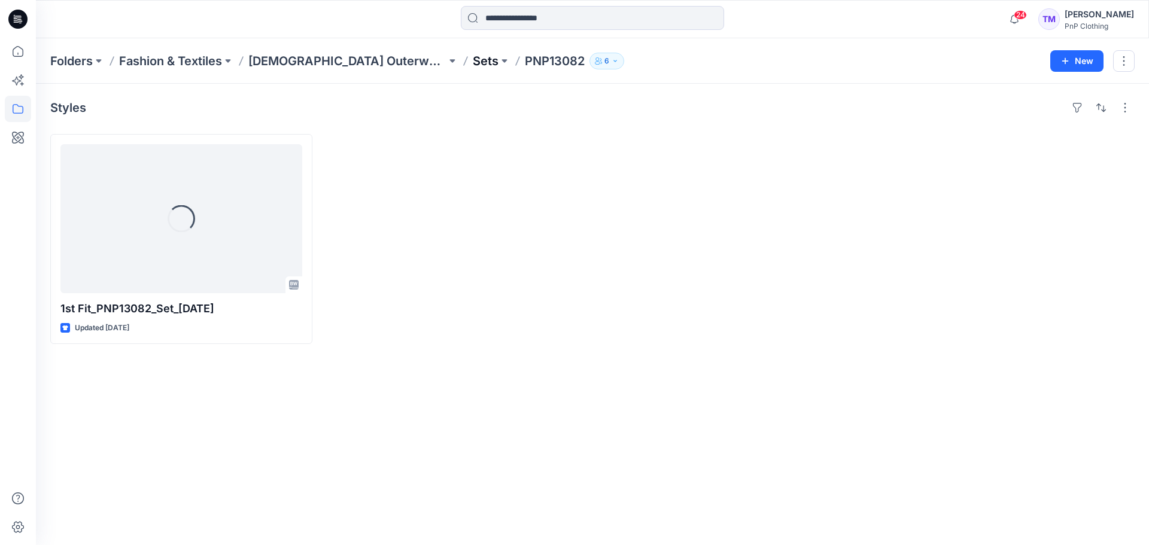
click at [473, 62] on p "Sets" at bounding box center [486, 61] width 26 height 17
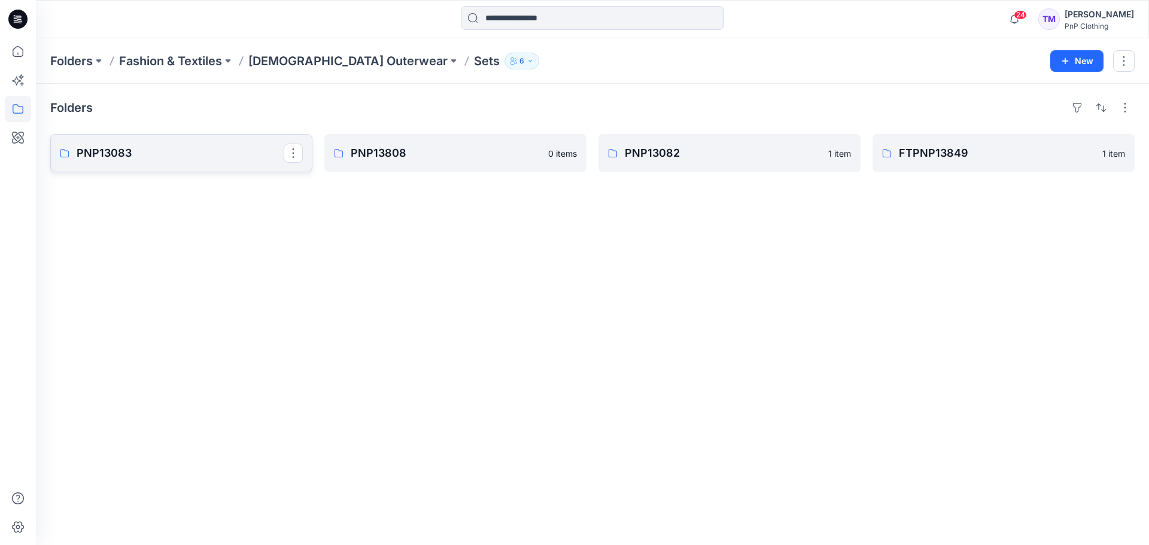
click at [153, 147] on p "PNP13083" at bounding box center [180, 153] width 207 height 17
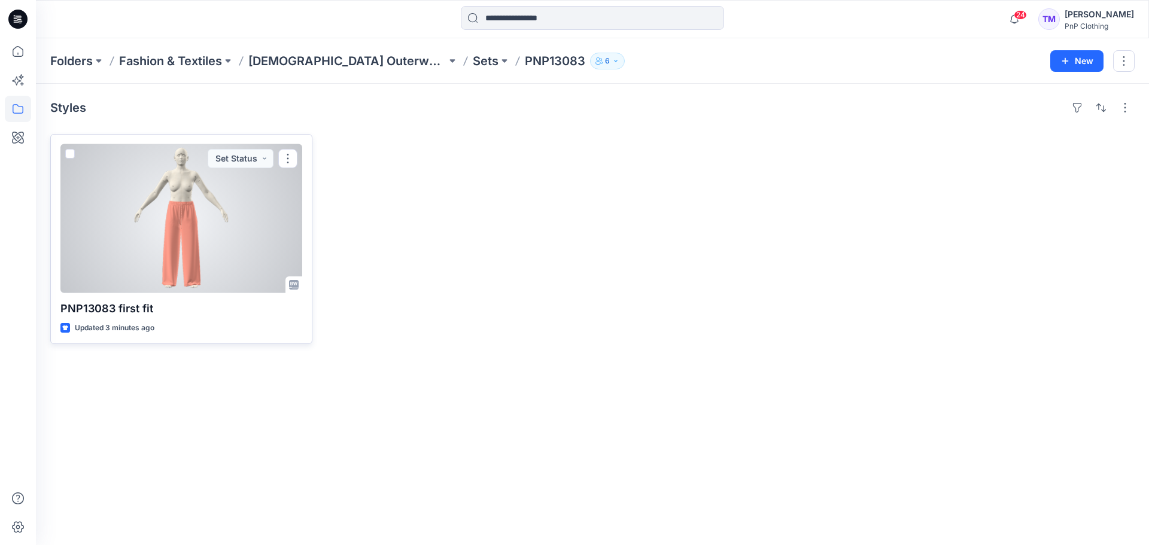
click at [196, 249] on div at bounding box center [181, 218] width 242 height 149
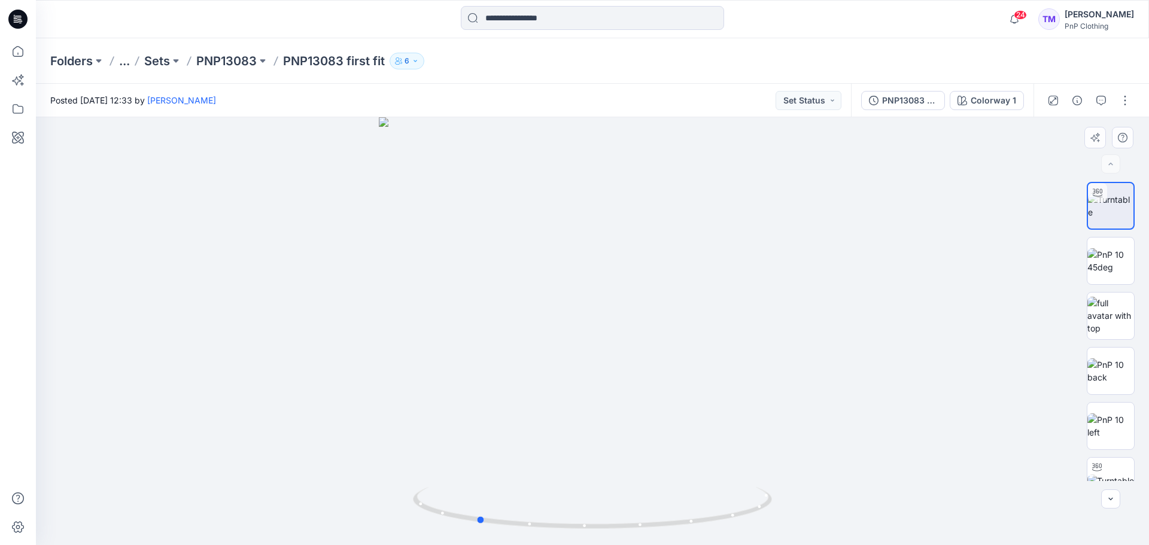
drag, startPoint x: 718, startPoint y: 317, endPoint x: 563, endPoint y: 321, distance: 155.6
click at [562, 321] on div at bounding box center [592, 331] width 1113 height 428
drag, startPoint x: 720, startPoint y: 333, endPoint x: 486, endPoint y: 324, distance: 234.1
click at [487, 324] on div at bounding box center [592, 331] width 1113 height 428
drag, startPoint x: 609, startPoint y: 331, endPoint x: 707, endPoint y: 333, distance: 98.1
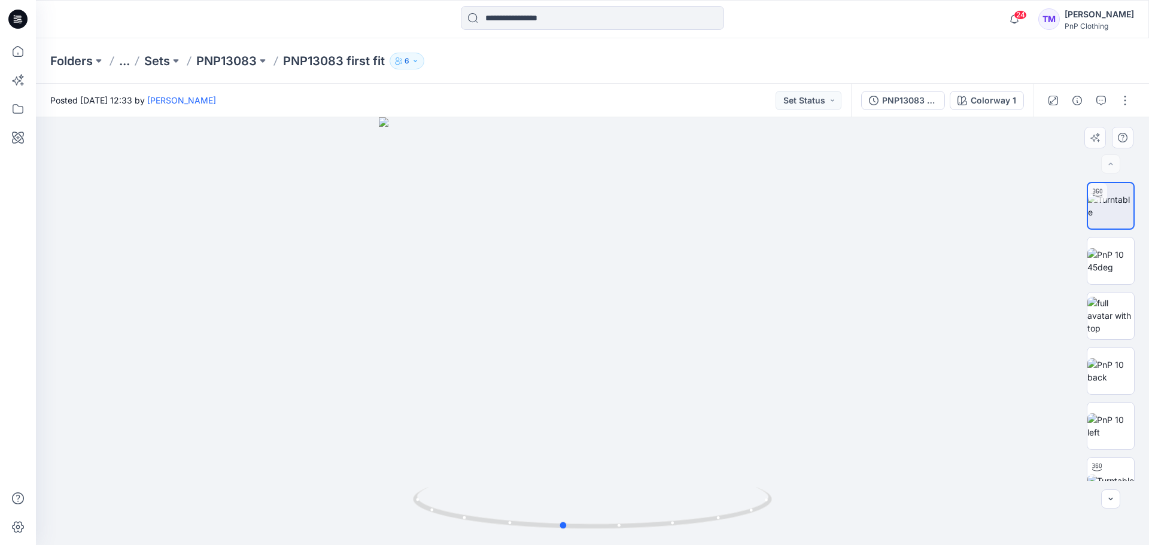
click at [707, 333] on div at bounding box center [592, 331] width 1113 height 428
click at [1103, 255] on img at bounding box center [1110, 260] width 47 height 25
drag, startPoint x: 620, startPoint y: 341, endPoint x: 739, endPoint y: 340, distance: 118.5
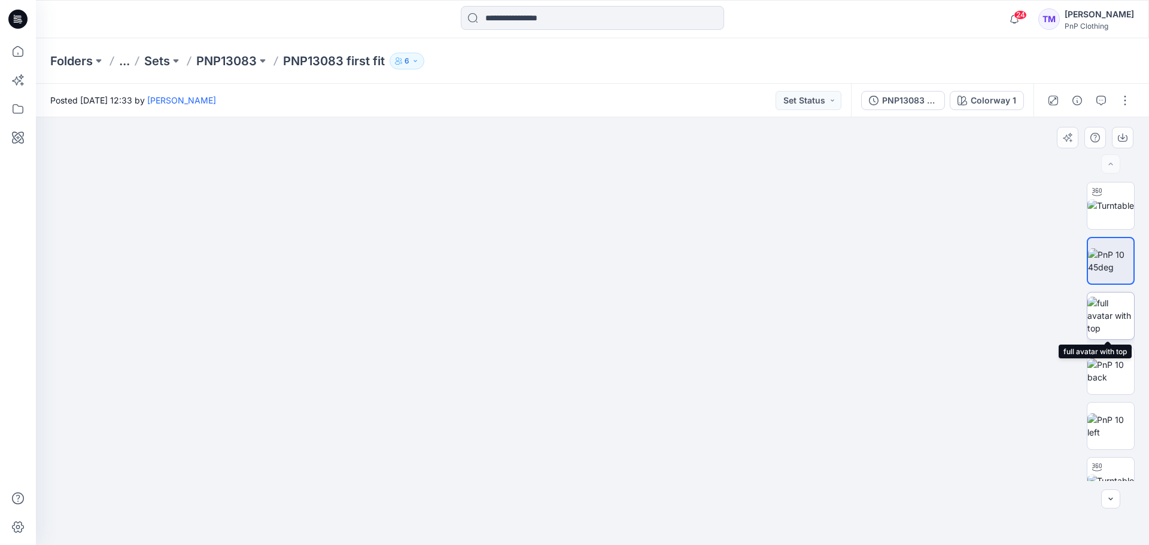
click at [1101, 306] on img at bounding box center [1110, 316] width 47 height 38
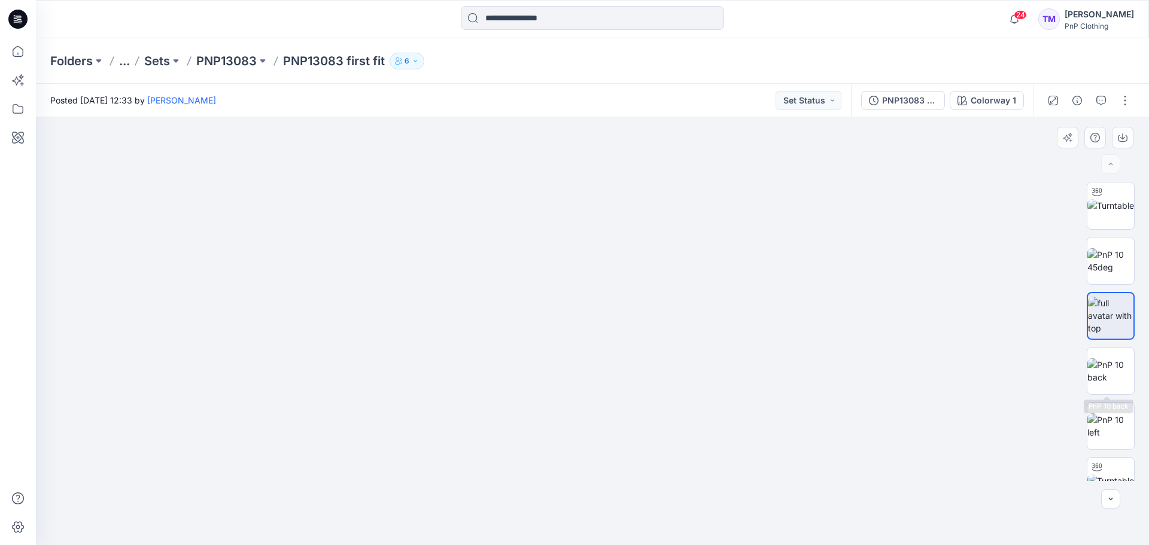
click at [1131, 371] on div at bounding box center [1110, 331] width 48 height 299
click at [1119, 372] on img at bounding box center [1110, 370] width 47 height 25
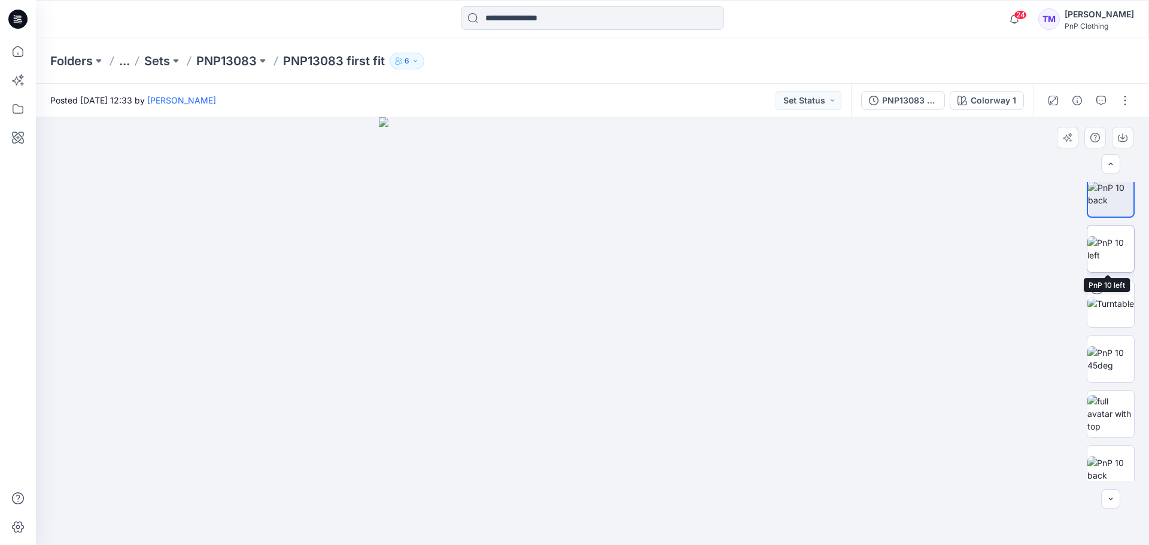
scroll to position [178, 0]
click at [1100, 247] on img at bounding box center [1110, 247] width 47 height 25
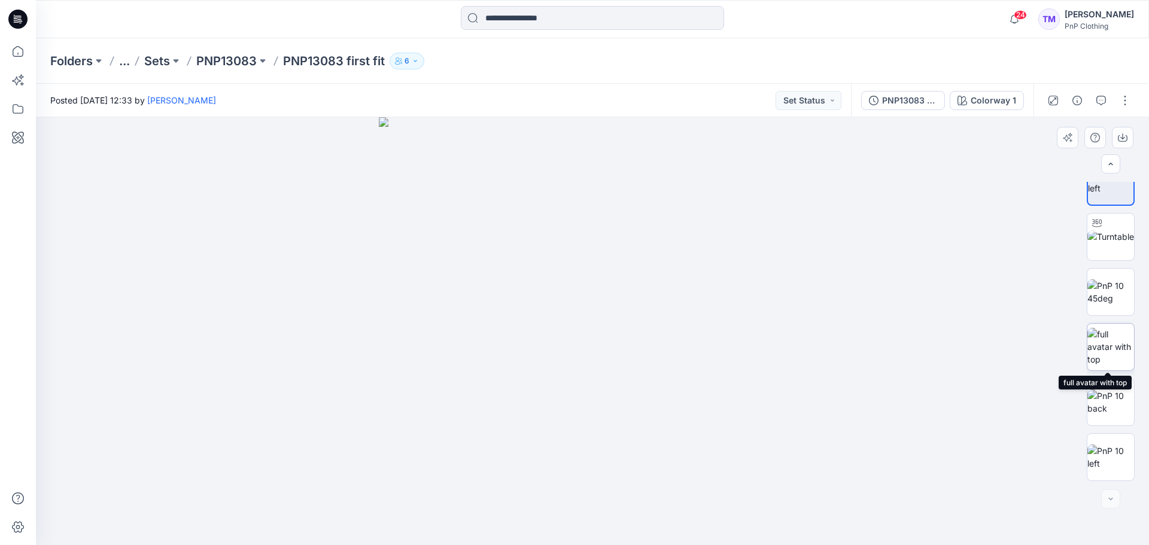
click at [1105, 339] on img at bounding box center [1110, 347] width 47 height 38
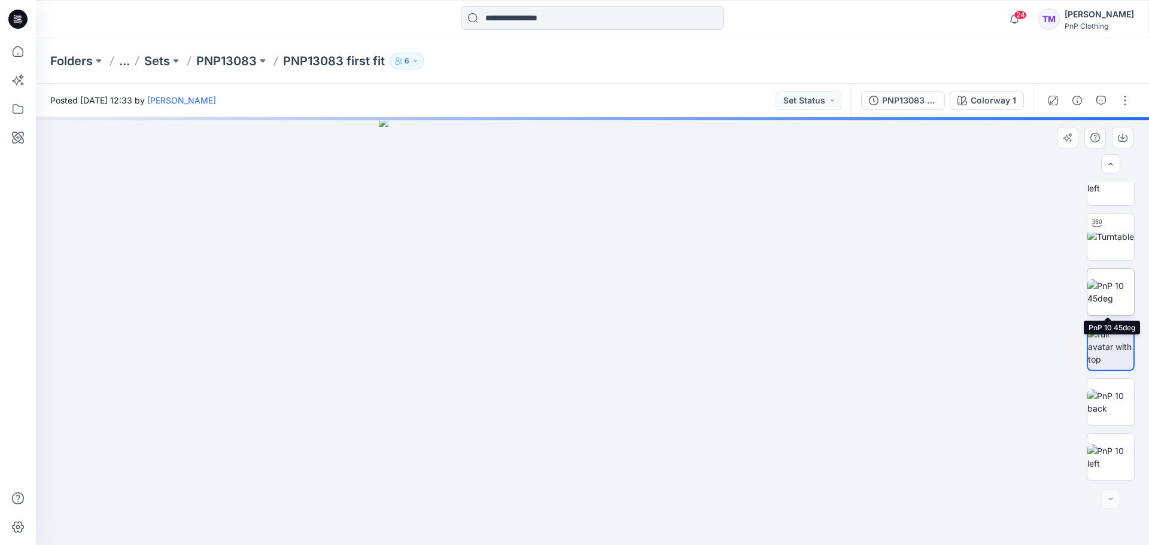
click at [1108, 288] on img at bounding box center [1110, 291] width 47 height 25
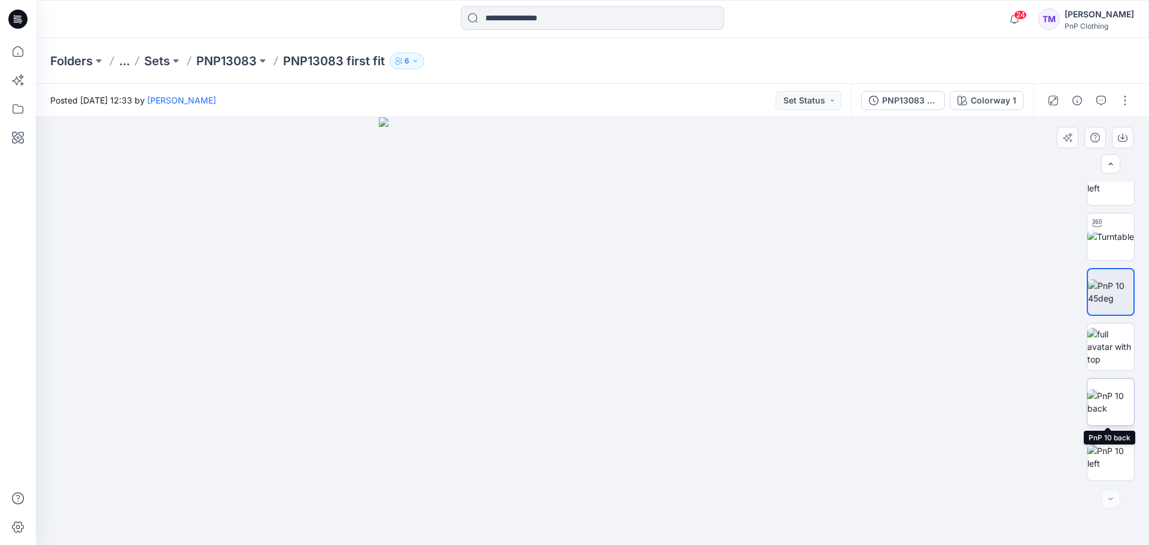
click at [1114, 391] on img at bounding box center [1110, 401] width 47 height 25
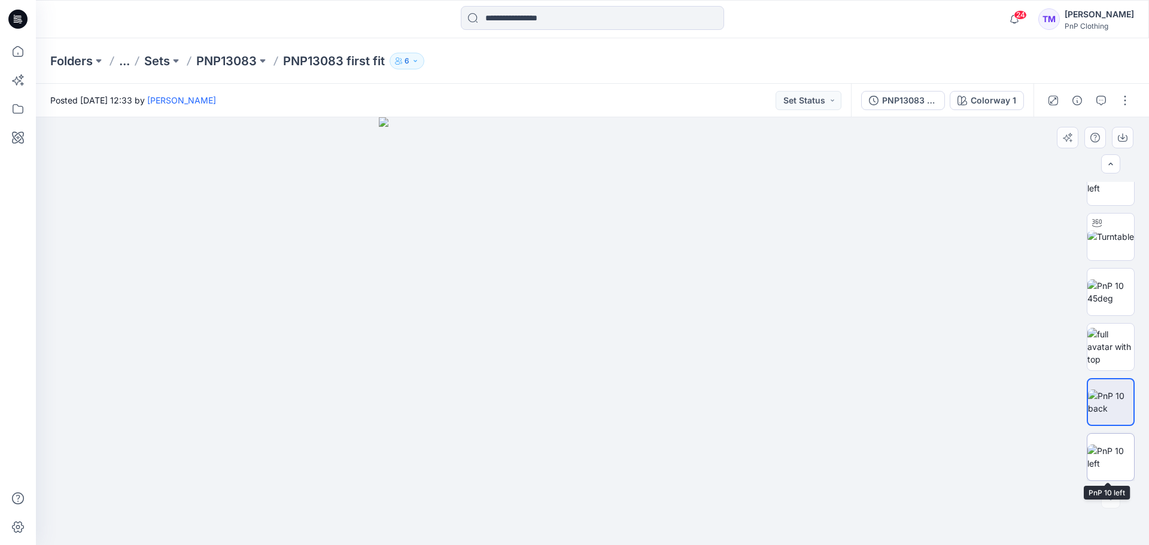
click at [1113, 444] on img at bounding box center [1110, 456] width 47 height 25
click at [243, 61] on p "PNP13083" at bounding box center [226, 61] width 60 height 17
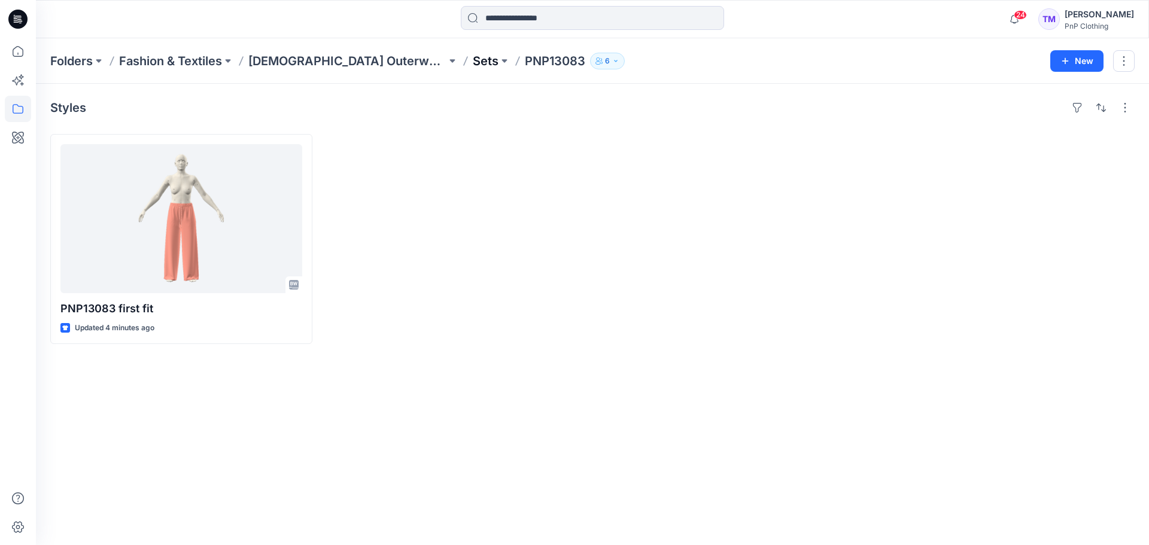
click at [473, 65] on p "Sets" at bounding box center [486, 61] width 26 height 17
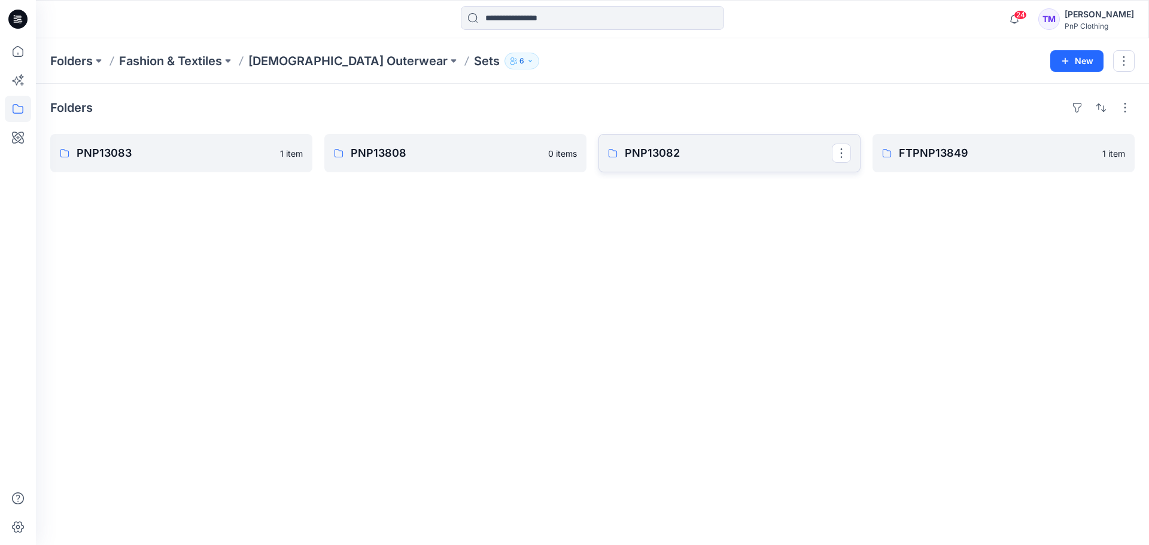
click at [679, 151] on p "PNP13082" at bounding box center [728, 153] width 207 height 17
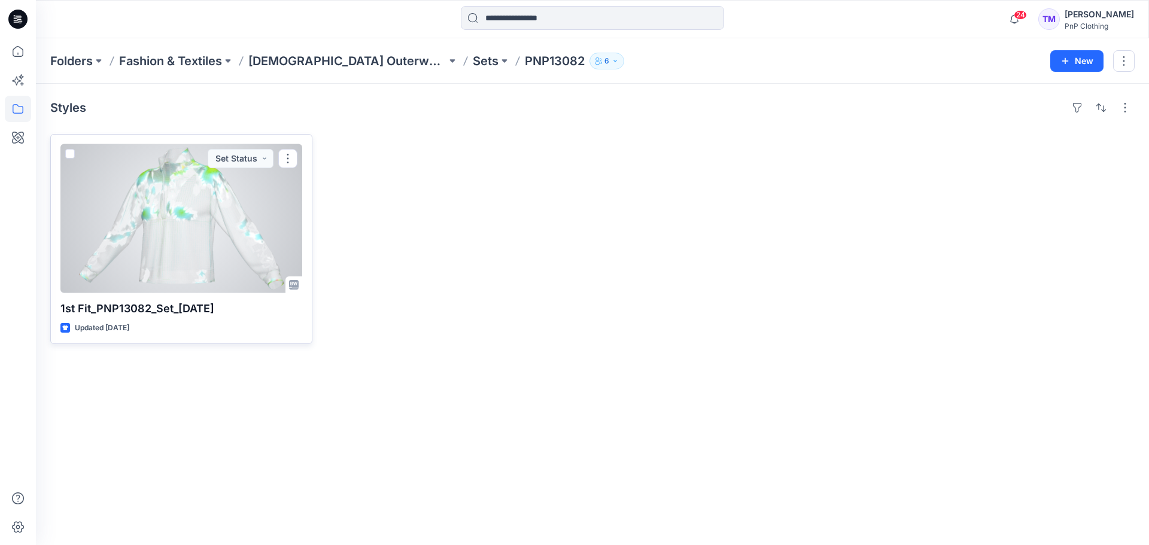
click at [264, 195] on div at bounding box center [181, 218] width 242 height 149
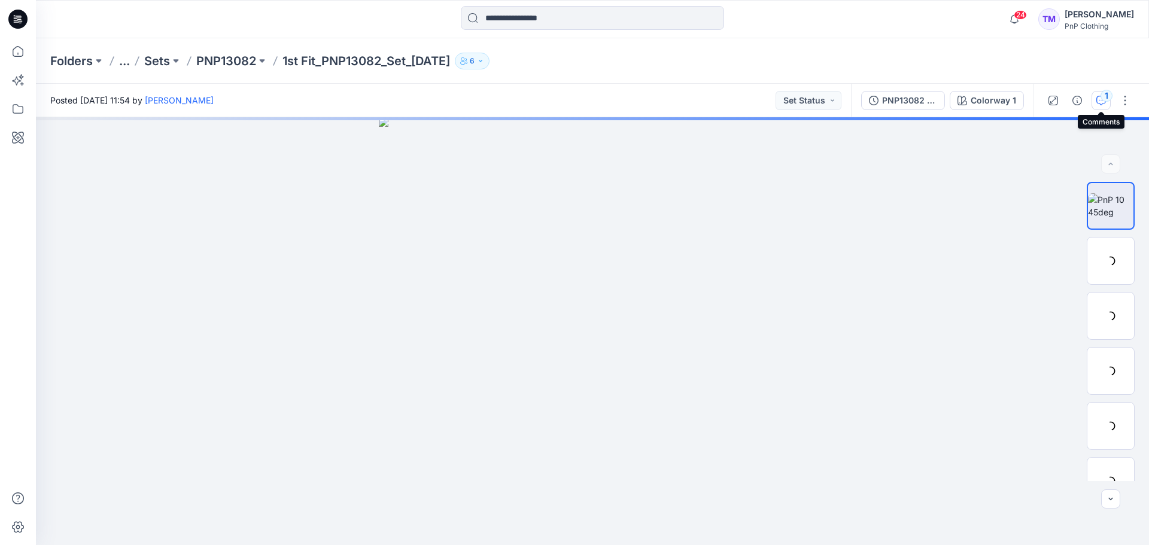
click at [1102, 100] on div "1" at bounding box center [1106, 96] width 12 height 12
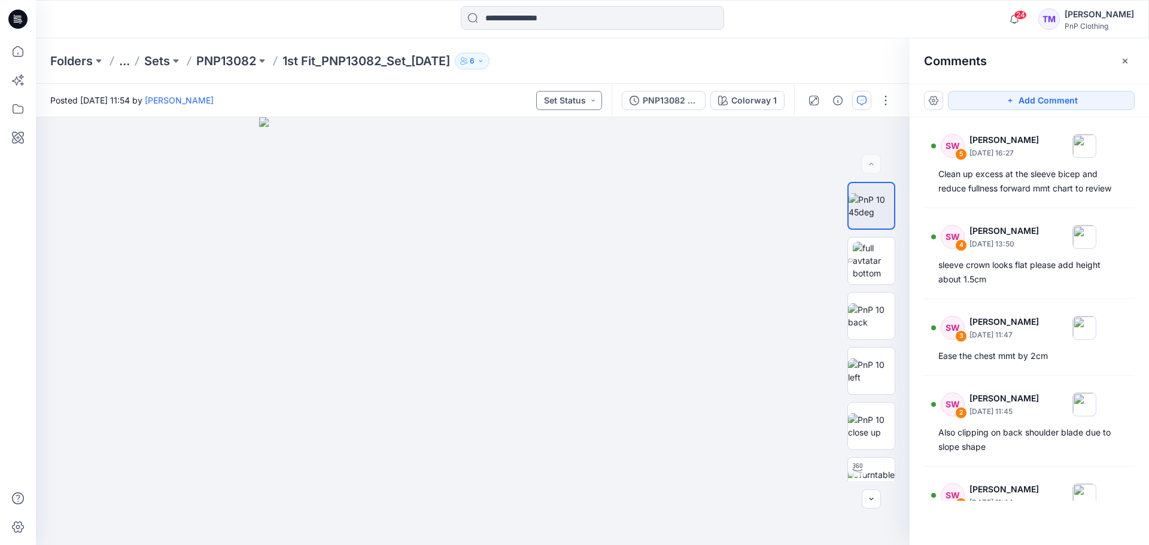
click at [592, 99] on button "Set Status" at bounding box center [569, 100] width 66 height 19
click at [550, 184] on p "3D Fit Rejected" at bounding box center [550, 183] width 60 height 16
click at [1124, 62] on icon "button" at bounding box center [1125, 61] width 10 height 10
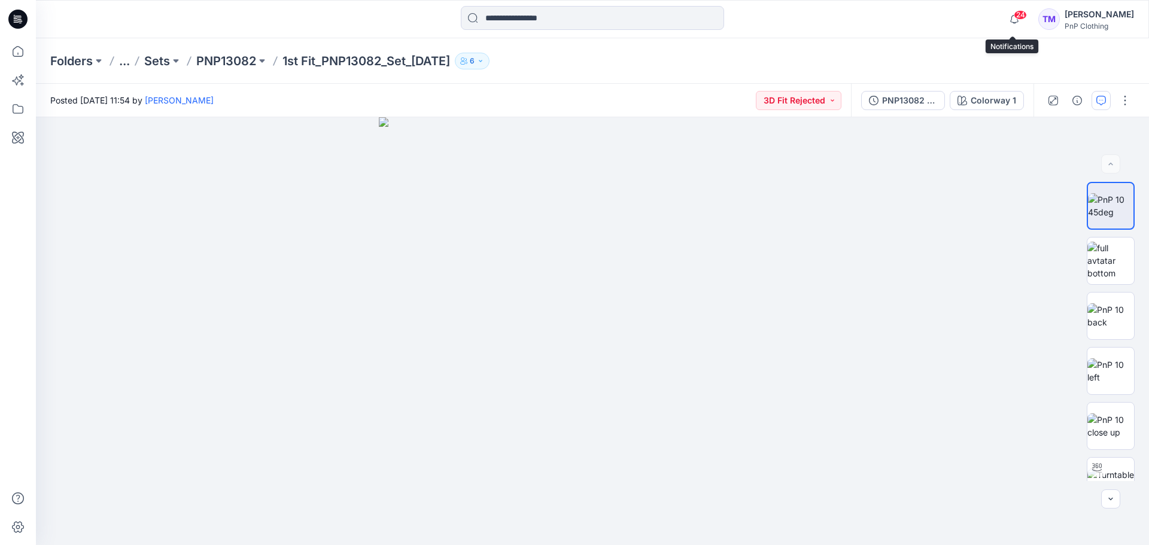
click at [1014, 17] on div "24" at bounding box center [1011, 12] width 19 height 10
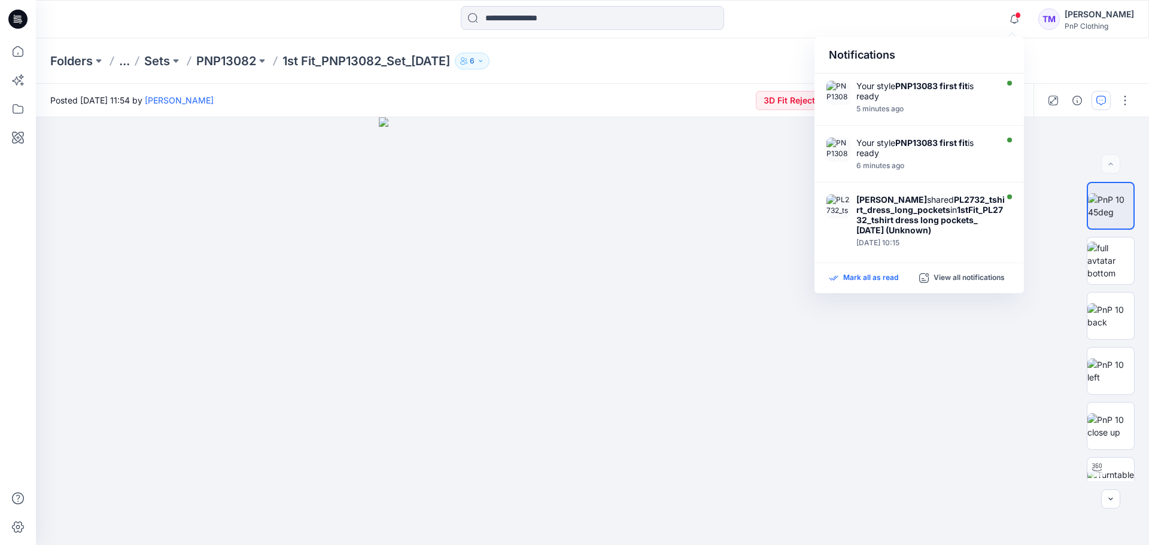
click at [864, 281] on p "Mark all as read" at bounding box center [870, 278] width 55 height 11
click at [860, 355] on div at bounding box center [592, 331] width 1113 height 428
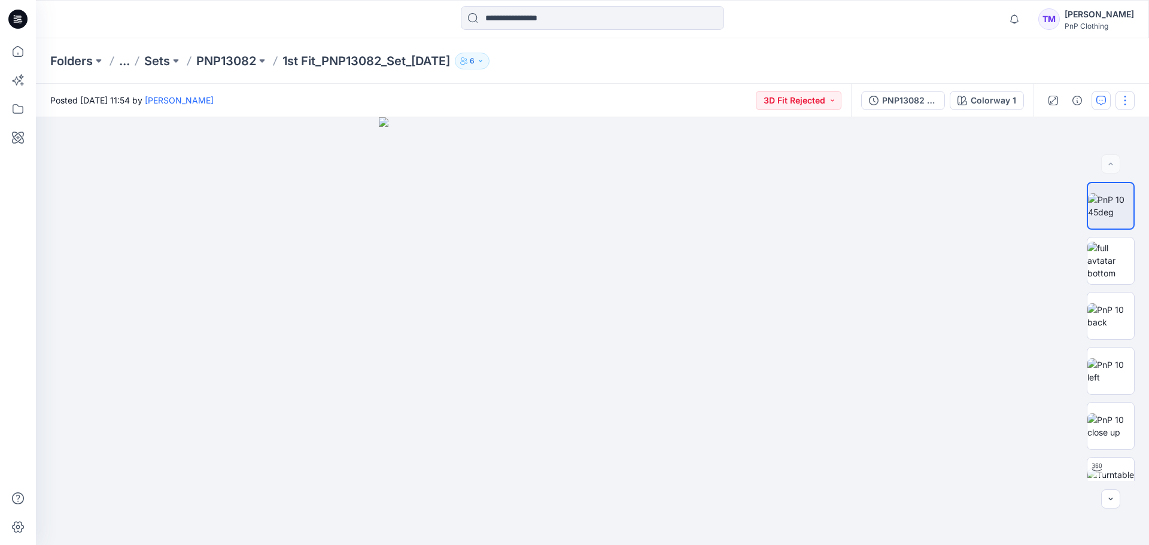
click at [1126, 96] on button "button" at bounding box center [1124, 100] width 19 height 19
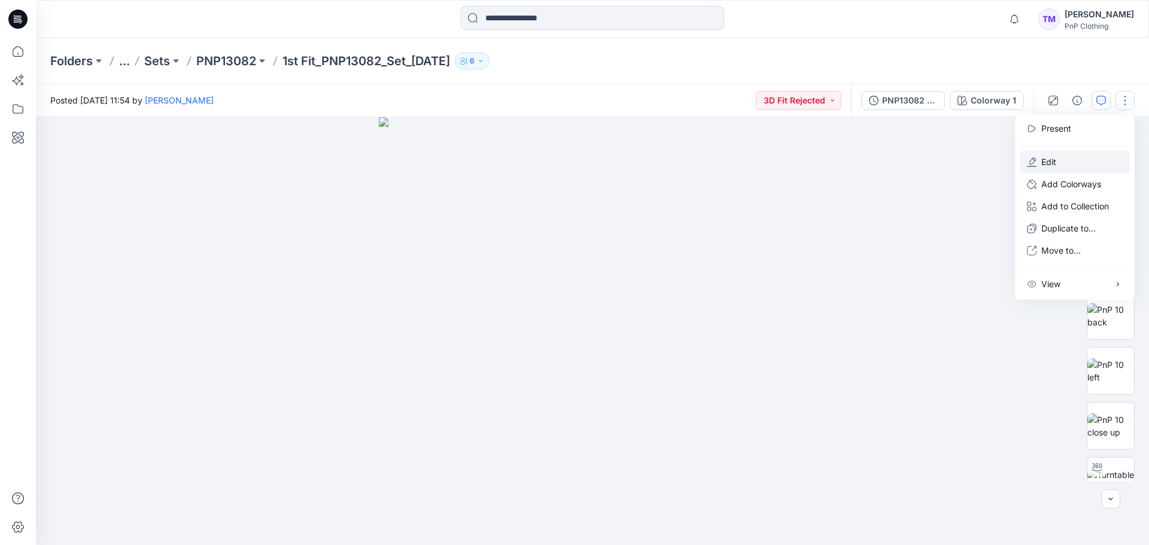
click at [1073, 154] on button "Edit" at bounding box center [1074, 162] width 110 height 22
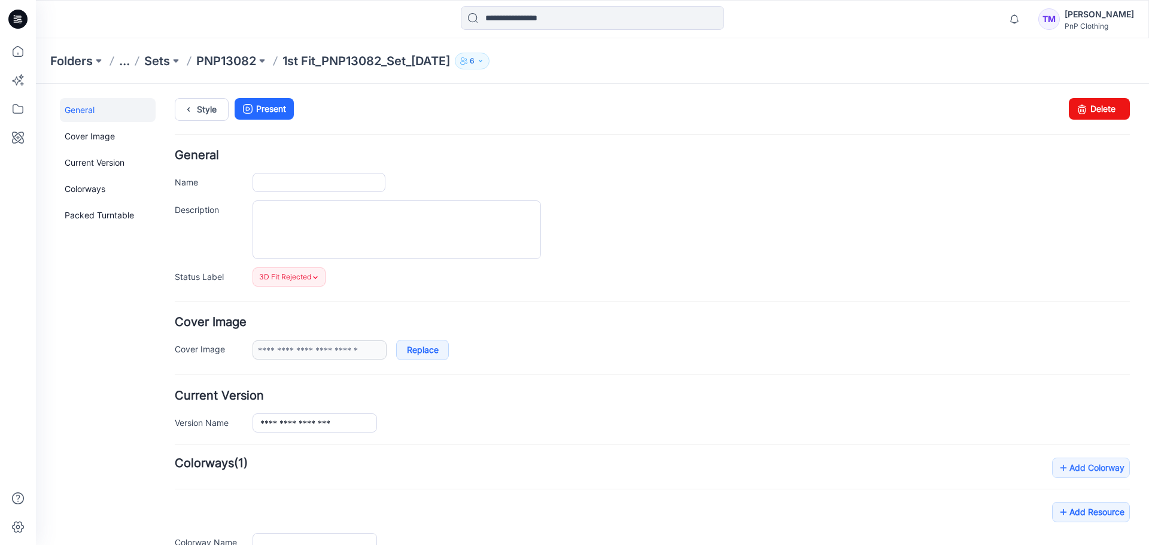
type input "**********"
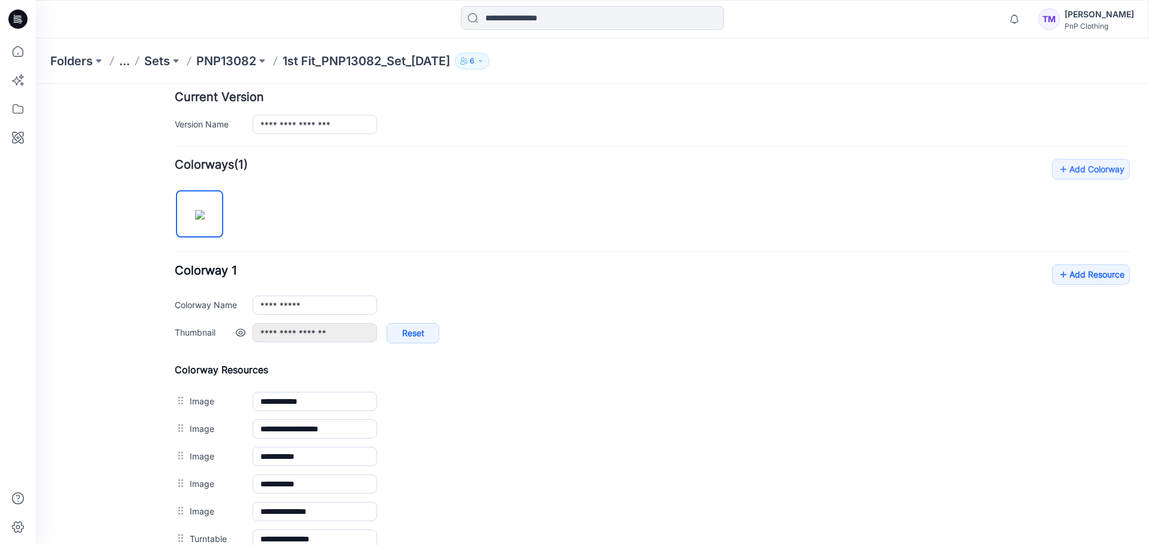
scroll to position [299, 0]
click at [430, 328] on link "Reset" at bounding box center [412, 332] width 53 height 20
click at [224, 64] on p "PNP13082" at bounding box center [226, 61] width 60 height 17
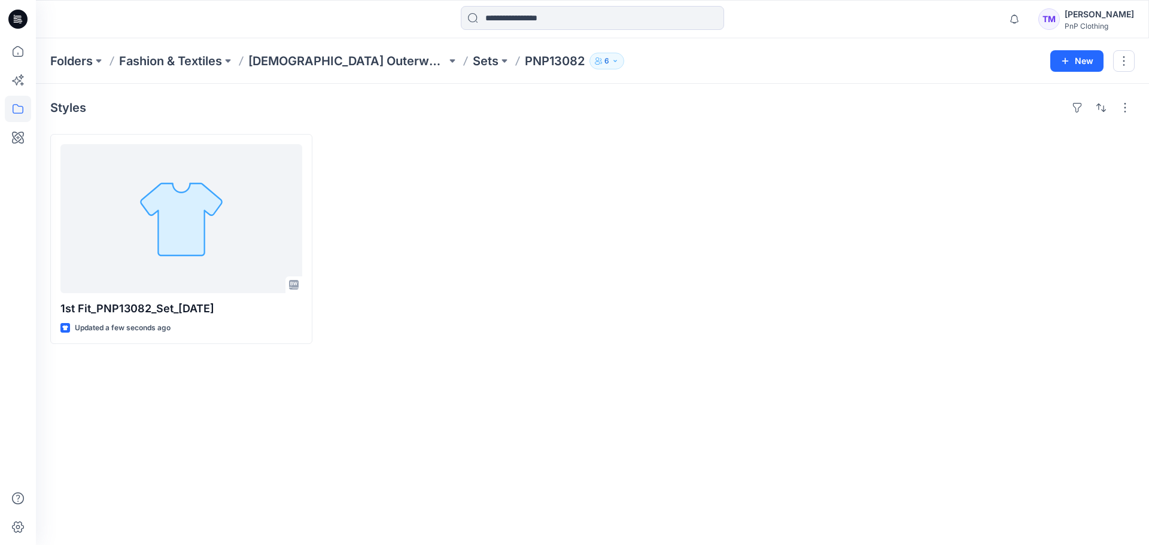
click at [575, 357] on div "Styles 1st Fit_PNP13082_Set_01.10.25 Updated a few seconds ago" at bounding box center [592, 314] width 1113 height 461
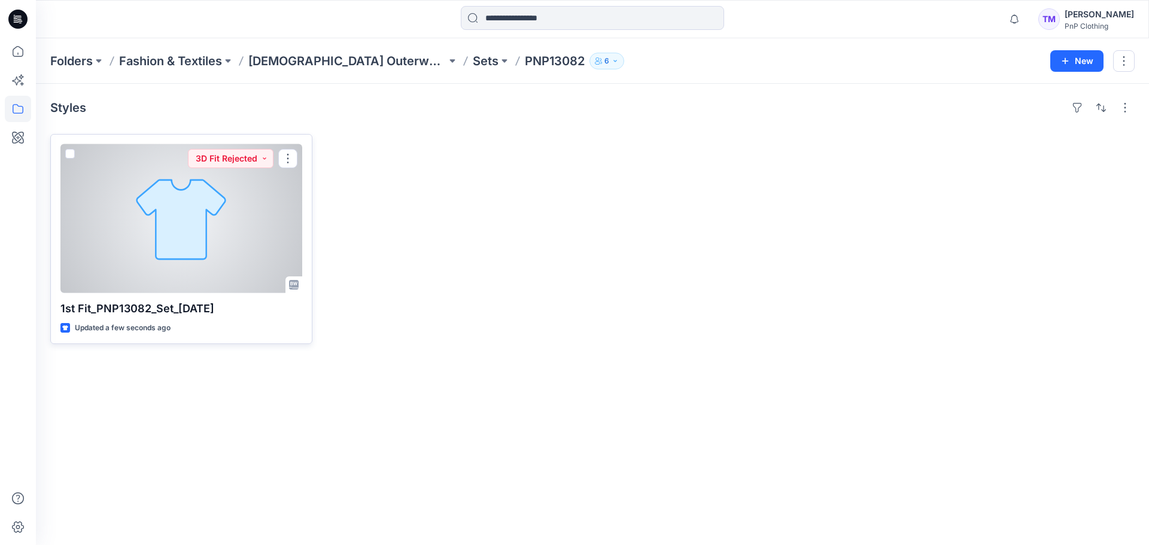
click at [209, 238] on div at bounding box center [181, 218] width 242 height 149
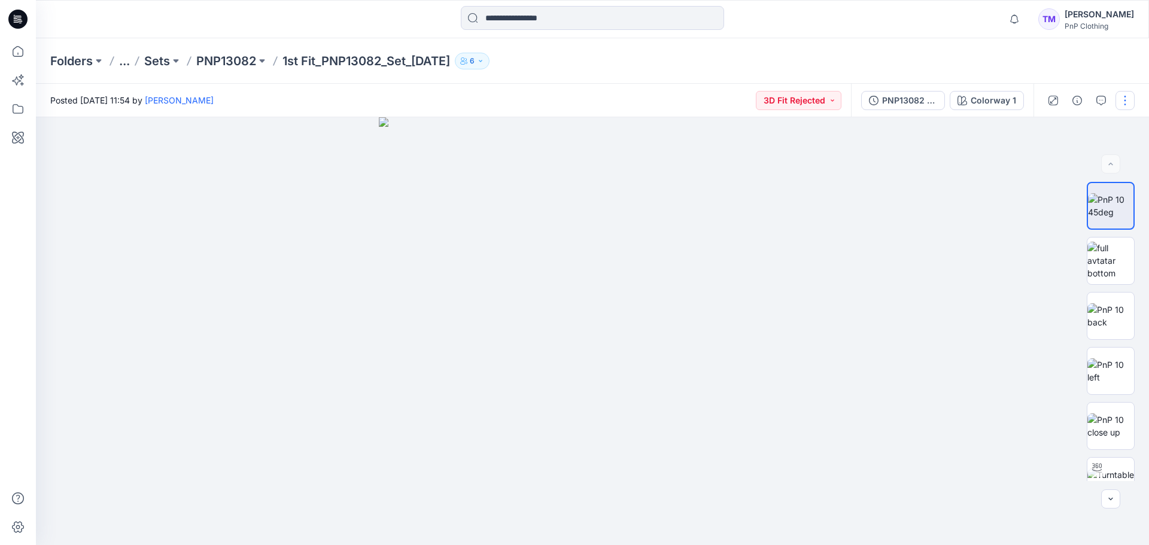
click at [1123, 105] on button "button" at bounding box center [1124, 100] width 19 height 19
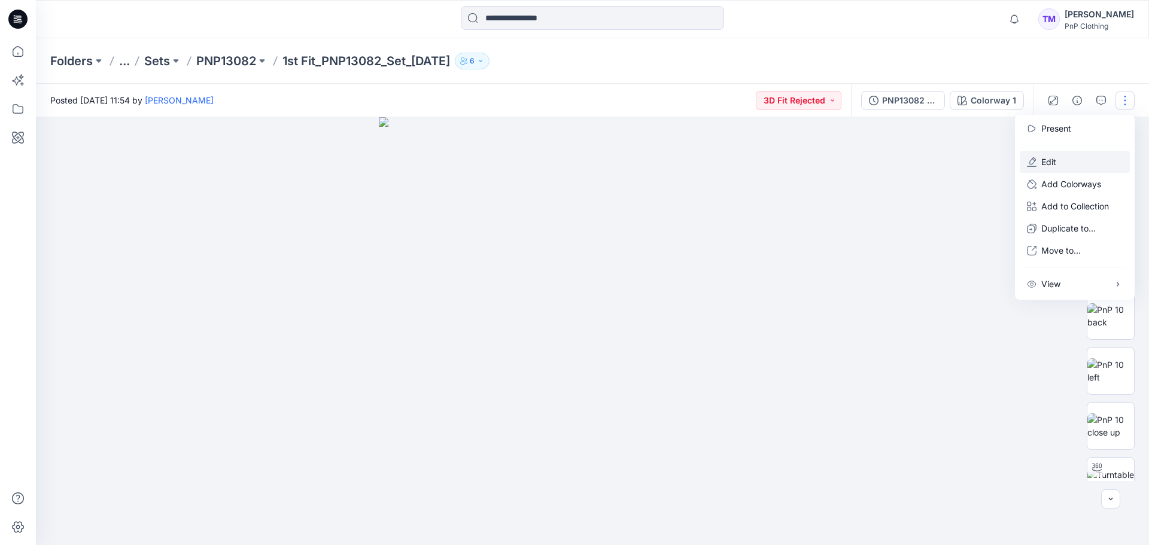
click at [1045, 160] on p "Edit" at bounding box center [1048, 162] width 15 height 13
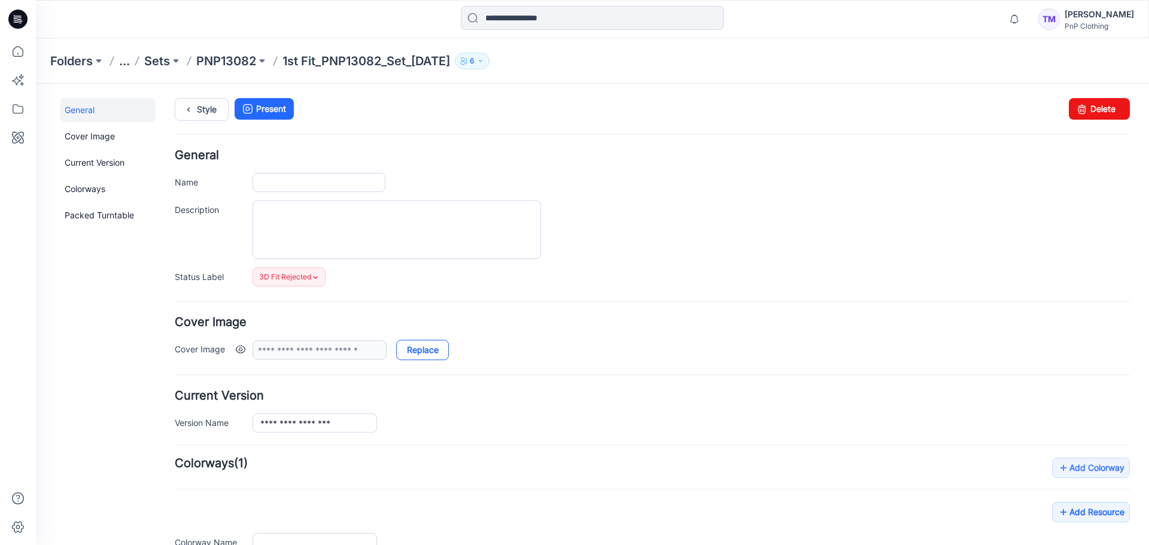
type input "**********"
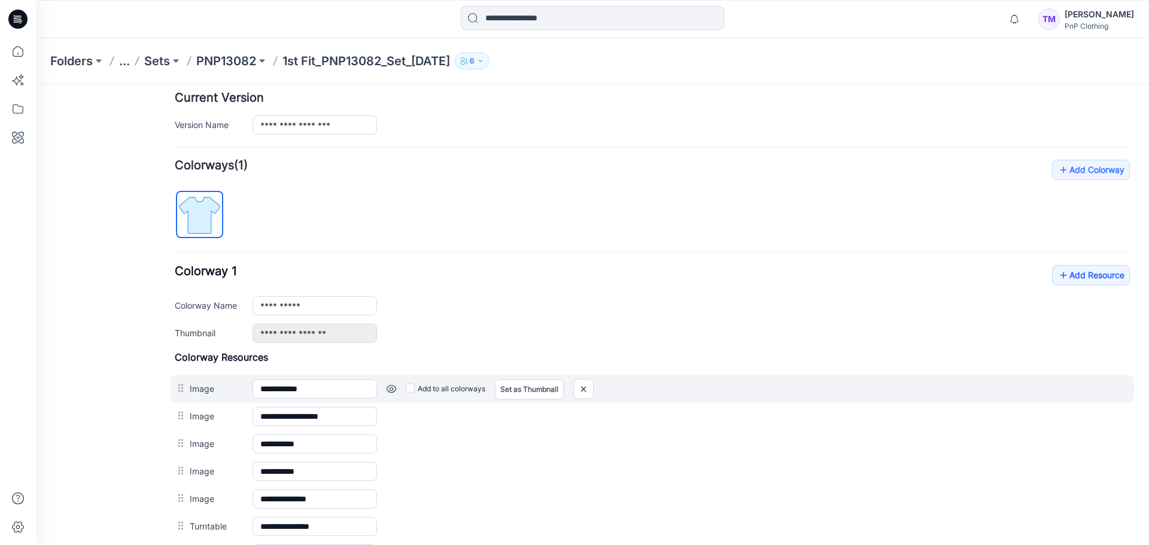
scroll to position [299, 0]
click at [526, 391] on link "Set as Thumbnail" at bounding box center [529, 389] width 69 height 20
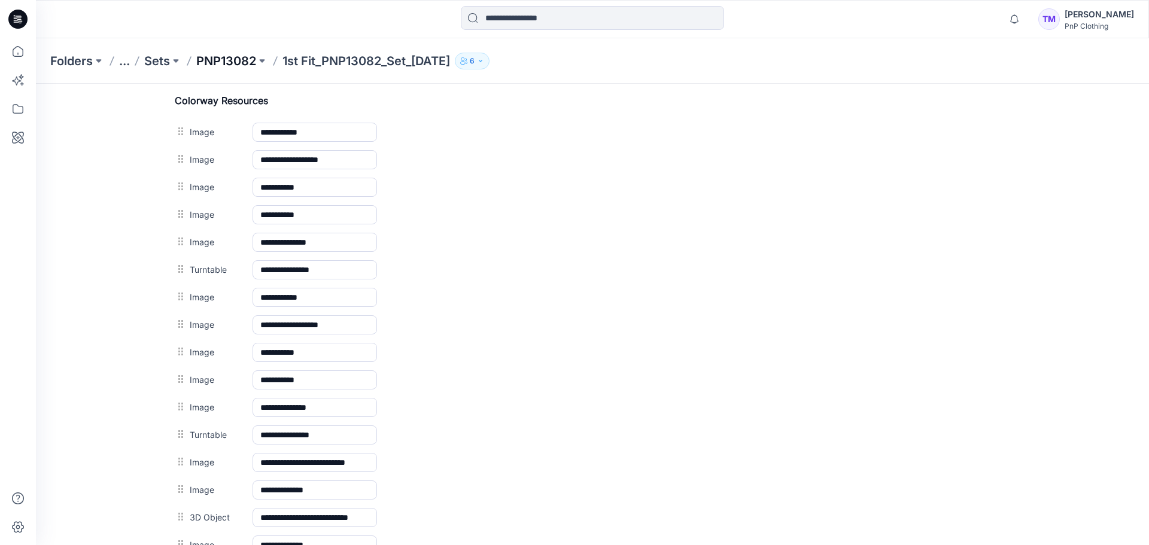
scroll to position [567, 0]
click at [222, 60] on p "PNP13082" at bounding box center [226, 61] width 60 height 17
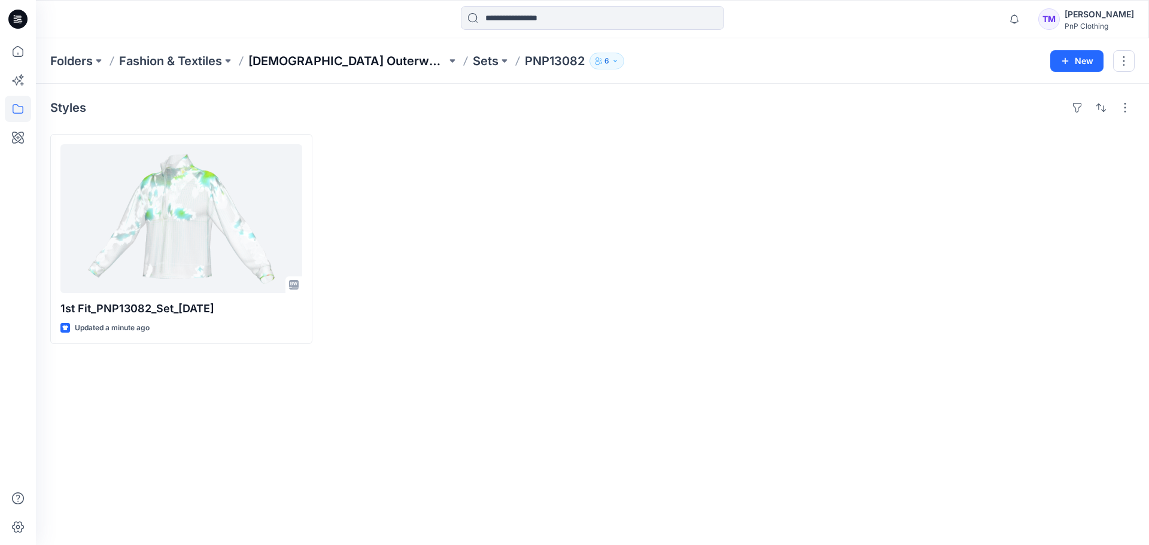
click at [327, 62] on p "Ladies Outerwear" at bounding box center [347, 61] width 198 height 17
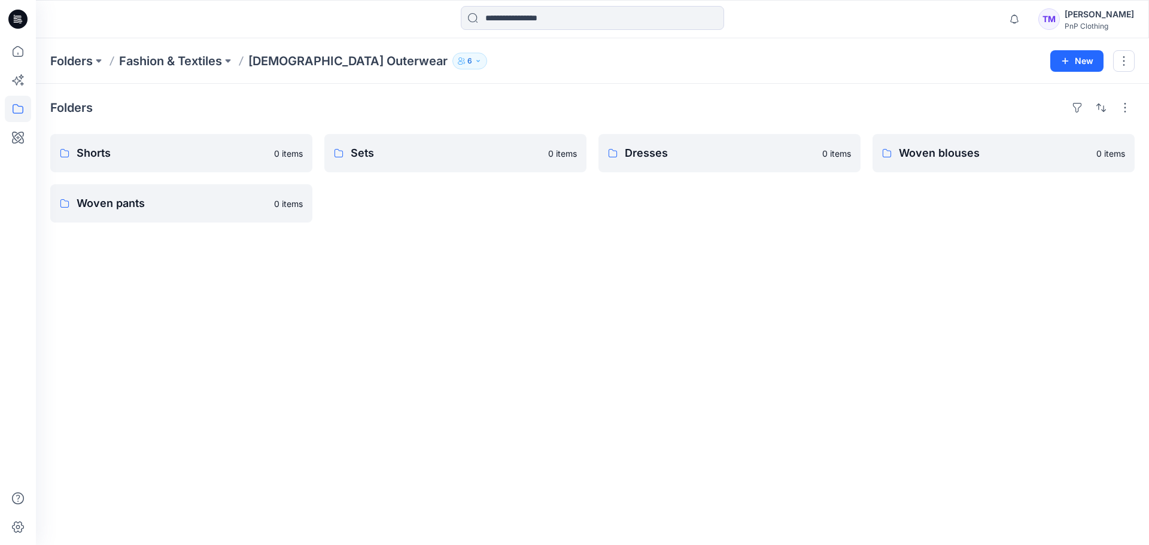
click at [626, 306] on div "Folders Shorts 0 items Woven pants 0 items Sets 0 items Dresses 0 items Woven b…" at bounding box center [592, 314] width 1113 height 461
click at [374, 152] on p "Sets" at bounding box center [454, 153] width 207 height 17
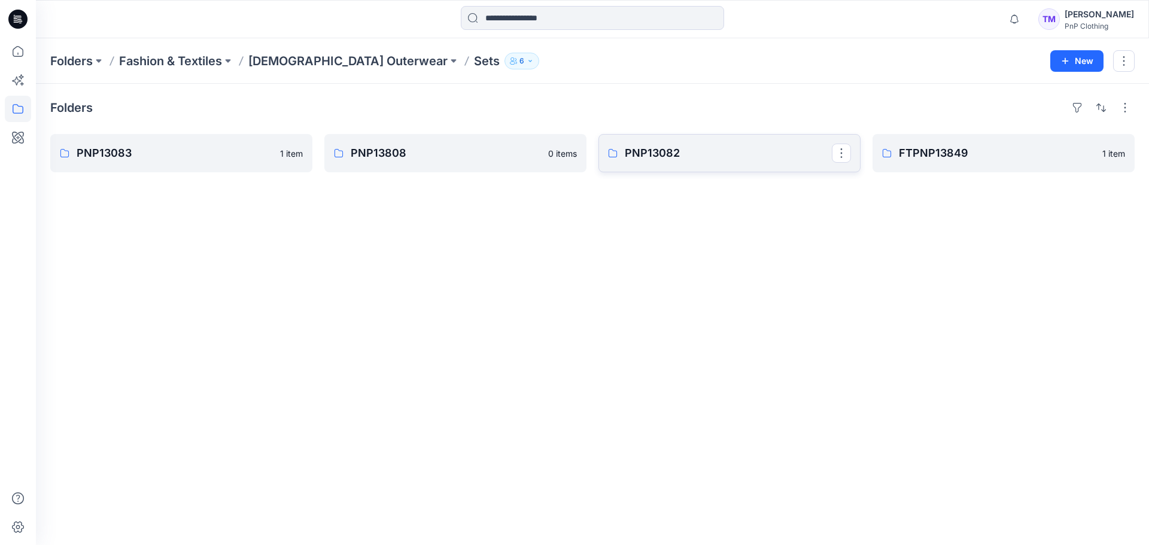
click at [671, 162] on link "PNP13082" at bounding box center [729, 153] width 262 height 38
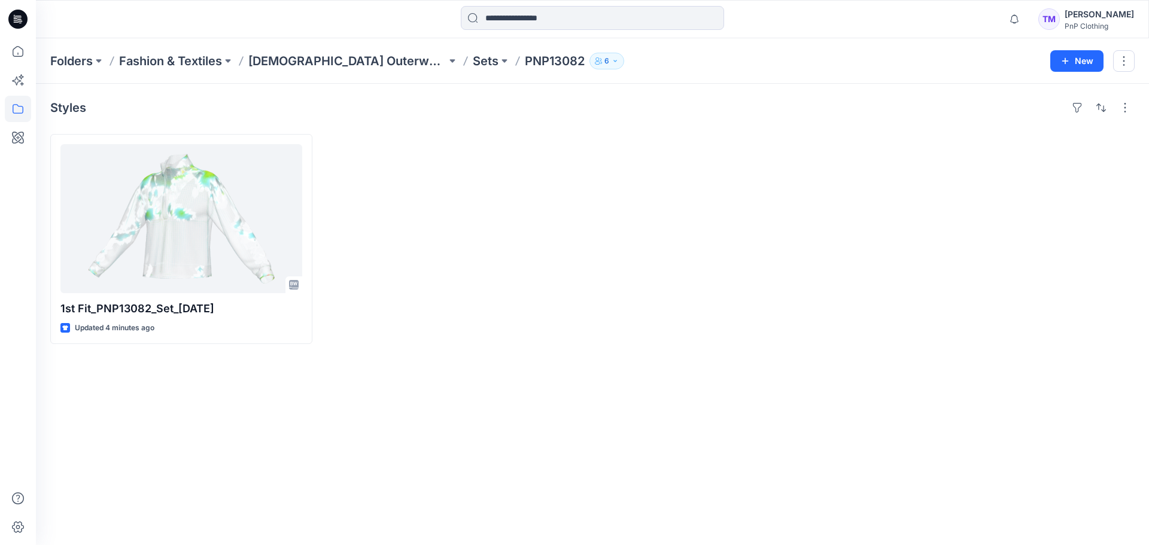
drag, startPoint x: 458, startPoint y: 338, endPoint x: 446, endPoint y: 301, distance: 39.0
click at [458, 338] on div at bounding box center [455, 239] width 262 height 210
click at [473, 59] on p "Sets" at bounding box center [486, 61] width 26 height 17
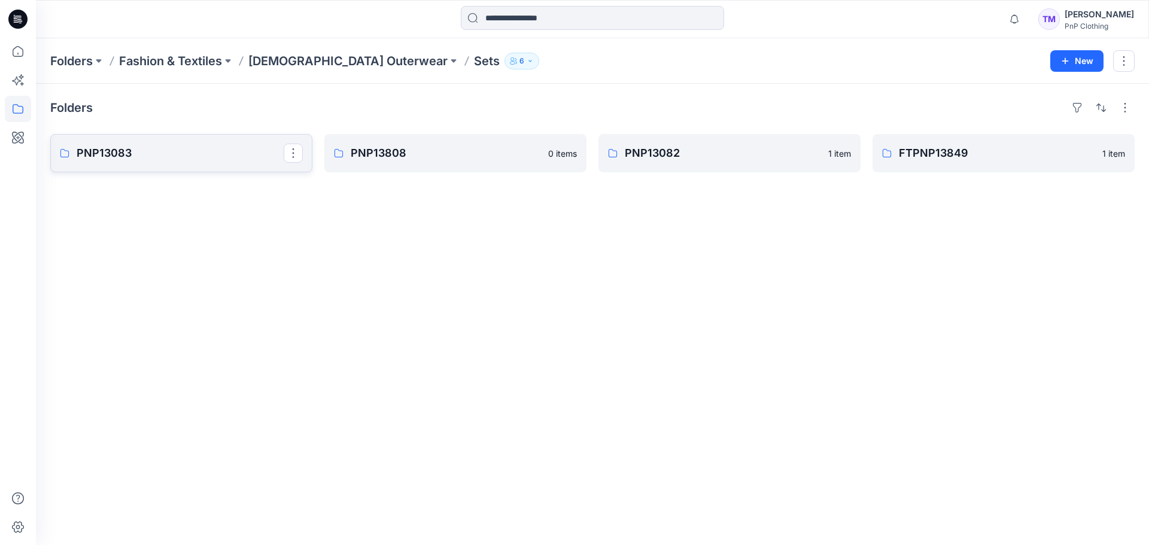
click at [123, 159] on p "PNP13083" at bounding box center [180, 153] width 207 height 17
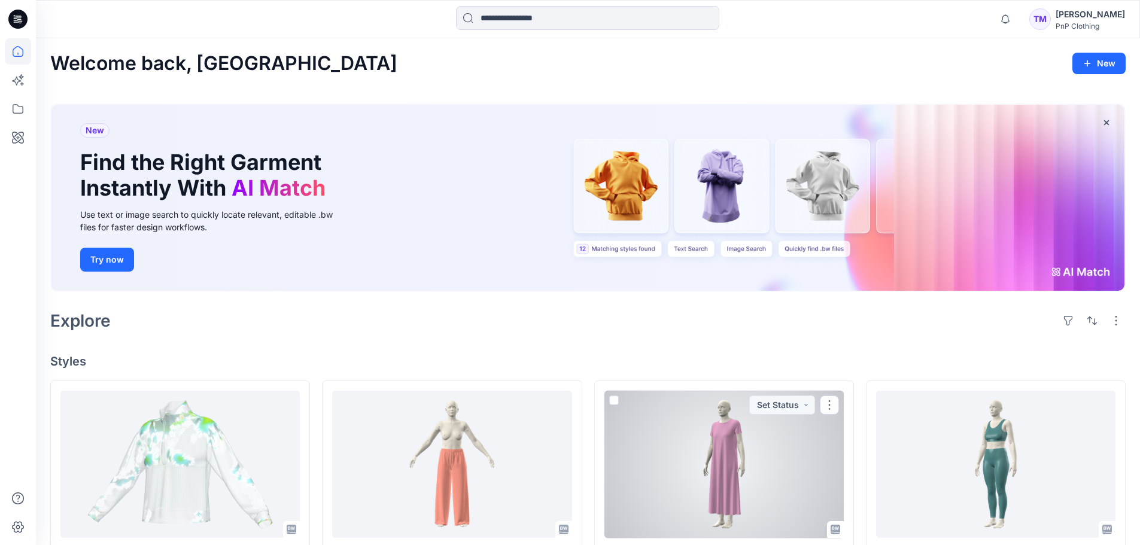
click at [352, 121] on div at bounding box center [723, 465] width 239 height 148
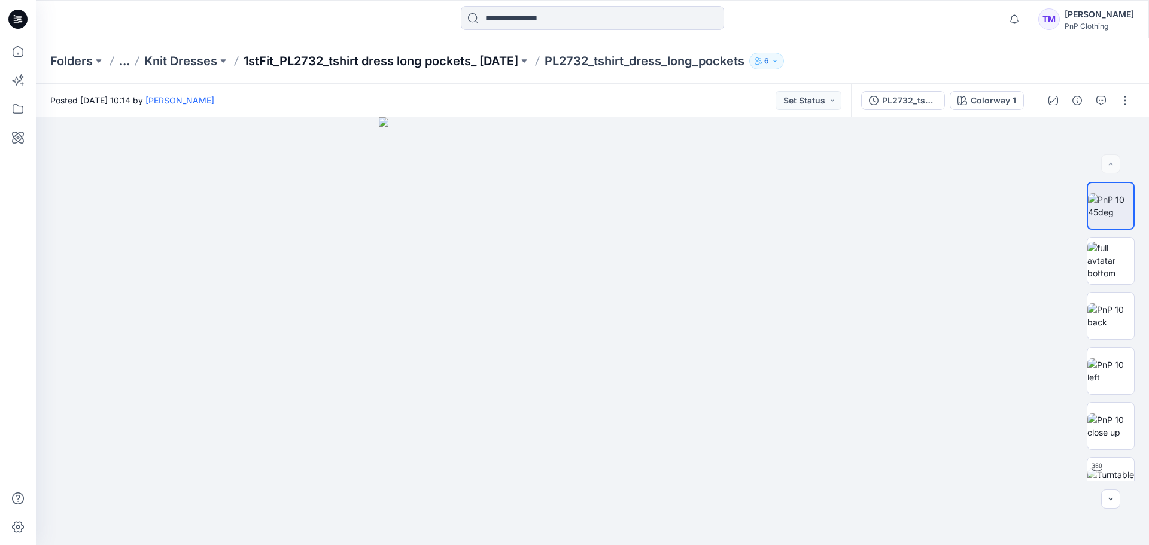
click at [352, 65] on p "1stFit_PL2732_tshirt dress long pockets_ [DATE]" at bounding box center [380, 61] width 275 height 17
